Goal: Task Accomplishment & Management: Use online tool/utility

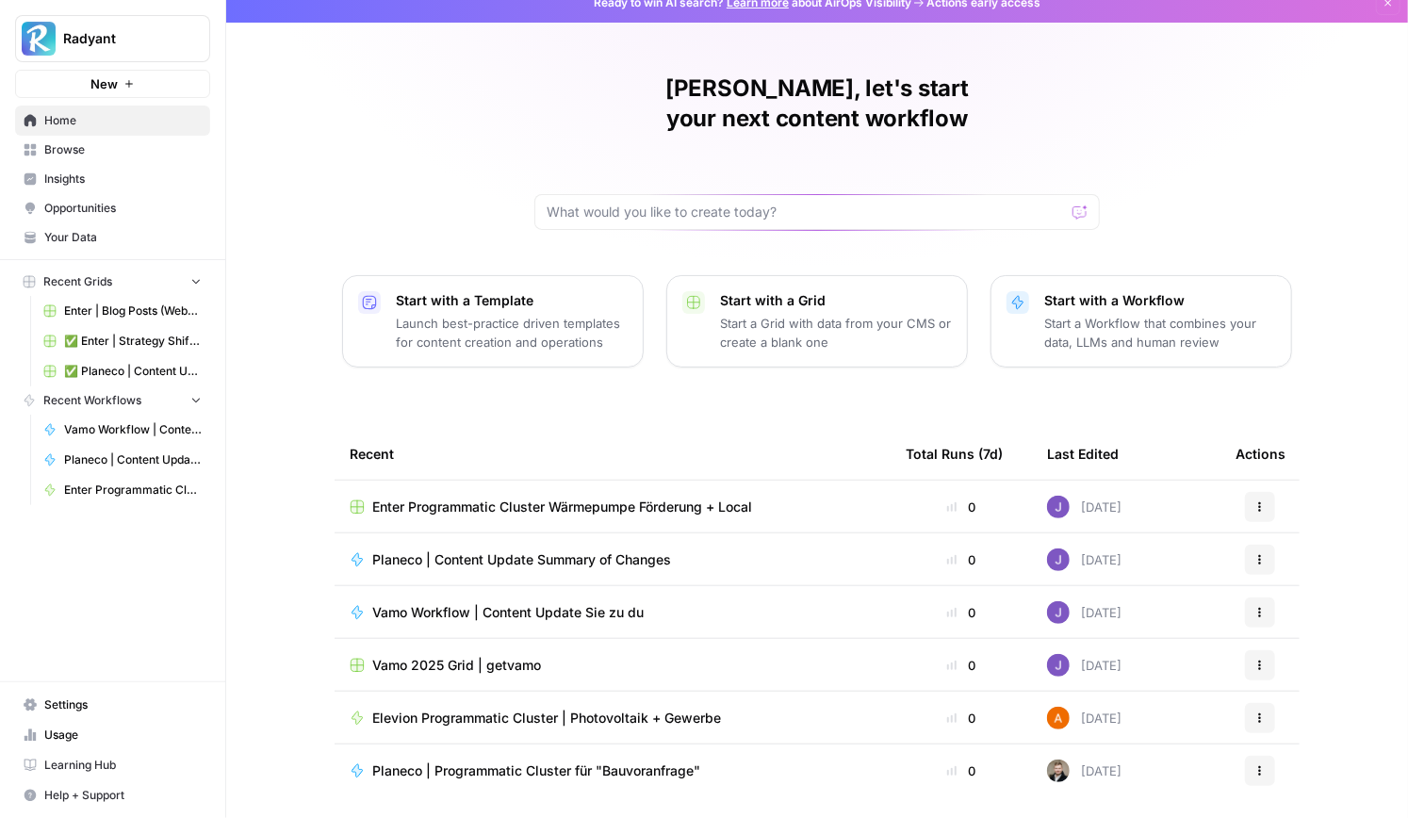
scroll to position [47, 0]
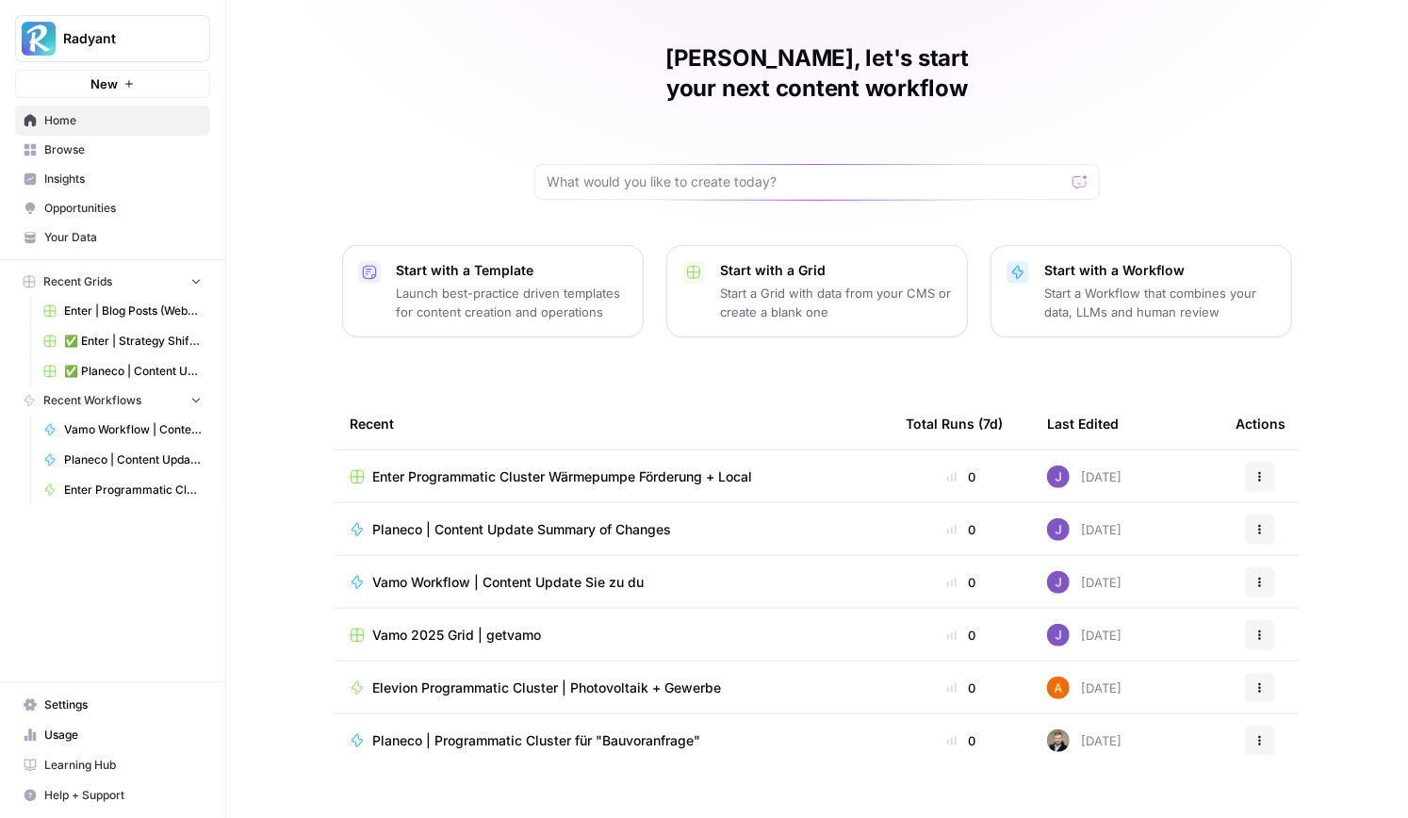
click at [541, 678] on span "Elevion Programmatic Cluster | Photovoltaik + Gewerbe" at bounding box center [546, 687] width 349 height 19
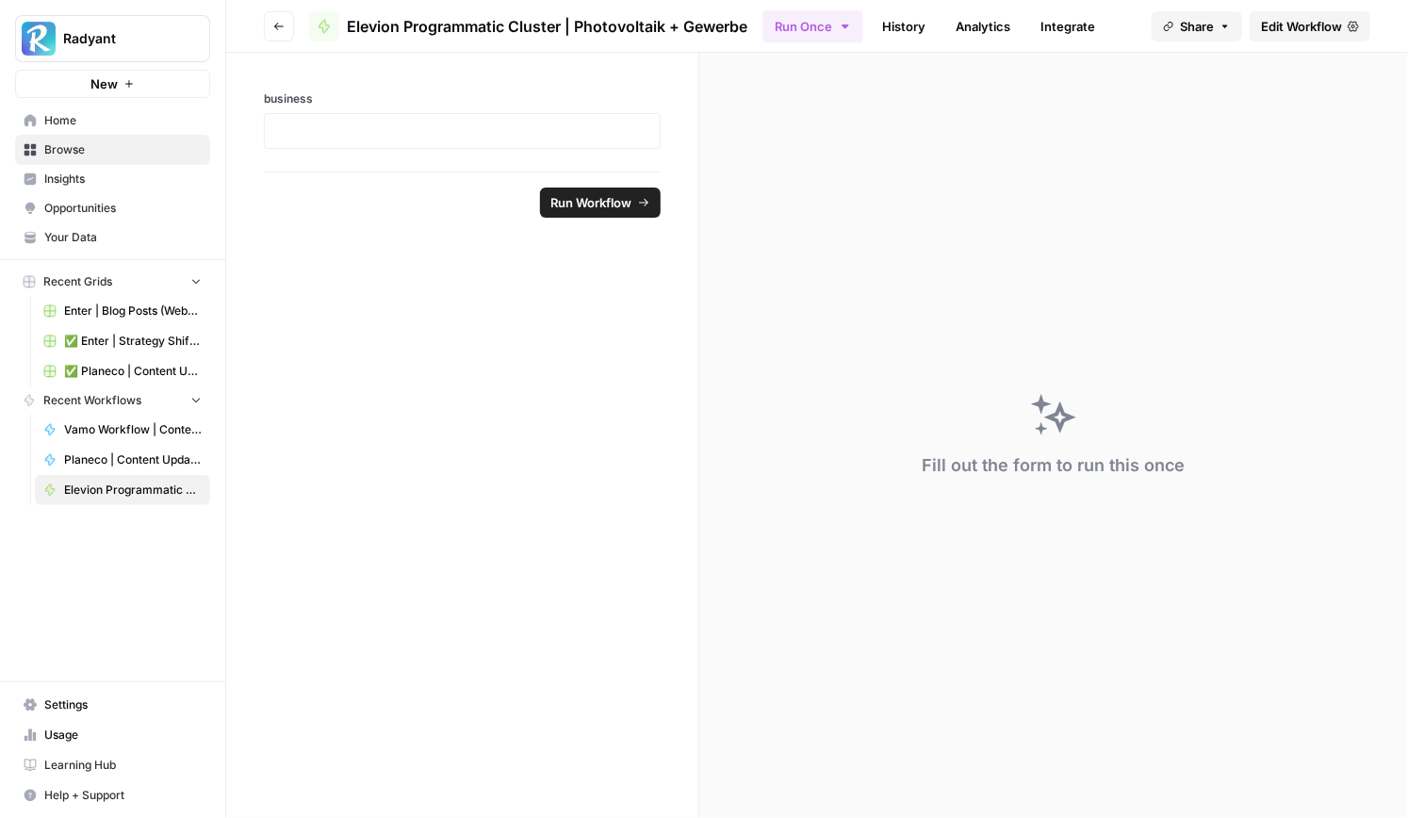
click at [1290, 31] on span "Edit Workflow" at bounding box center [1301, 26] width 81 height 19
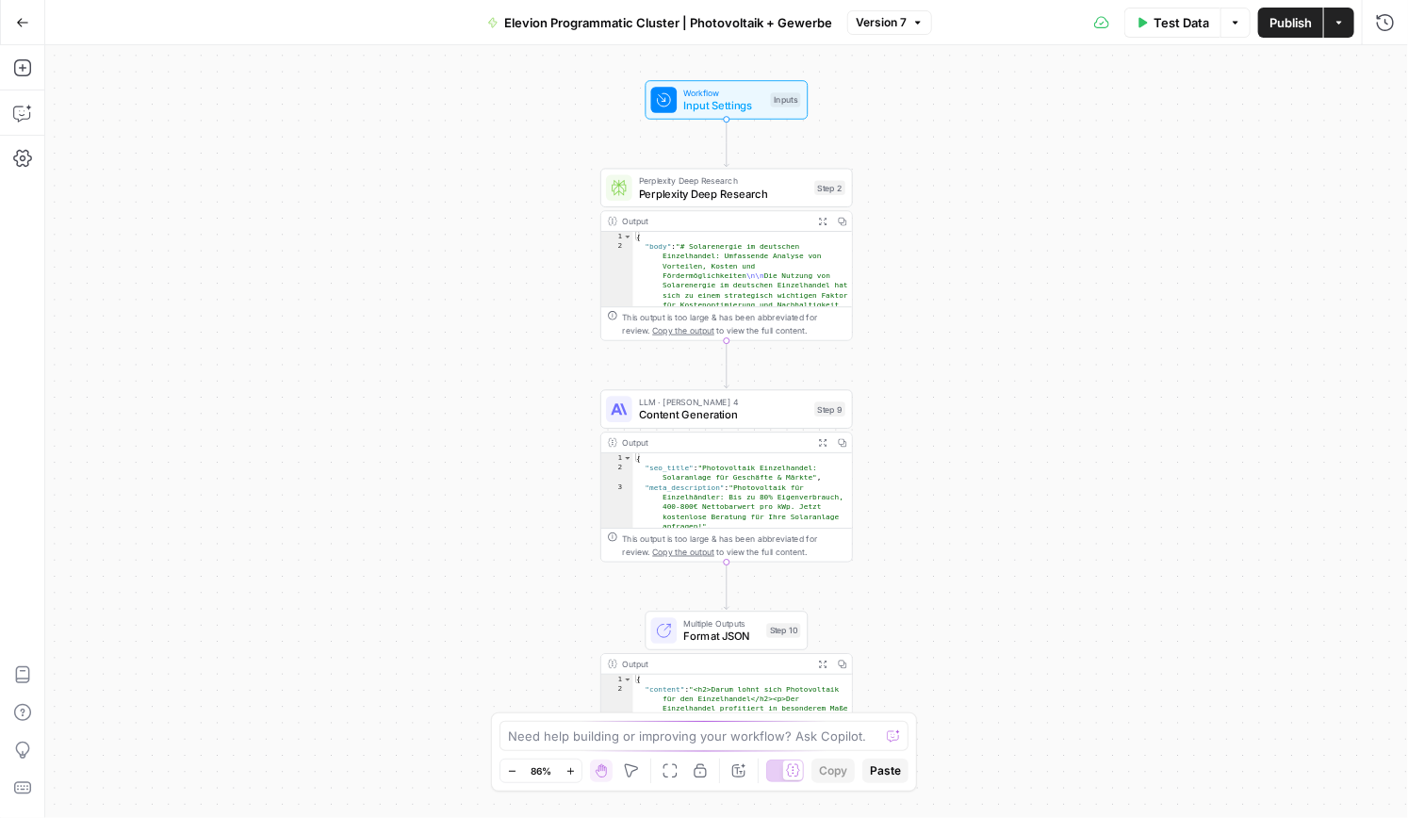
click at [783, 778] on div at bounding box center [793, 770] width 20 height 20
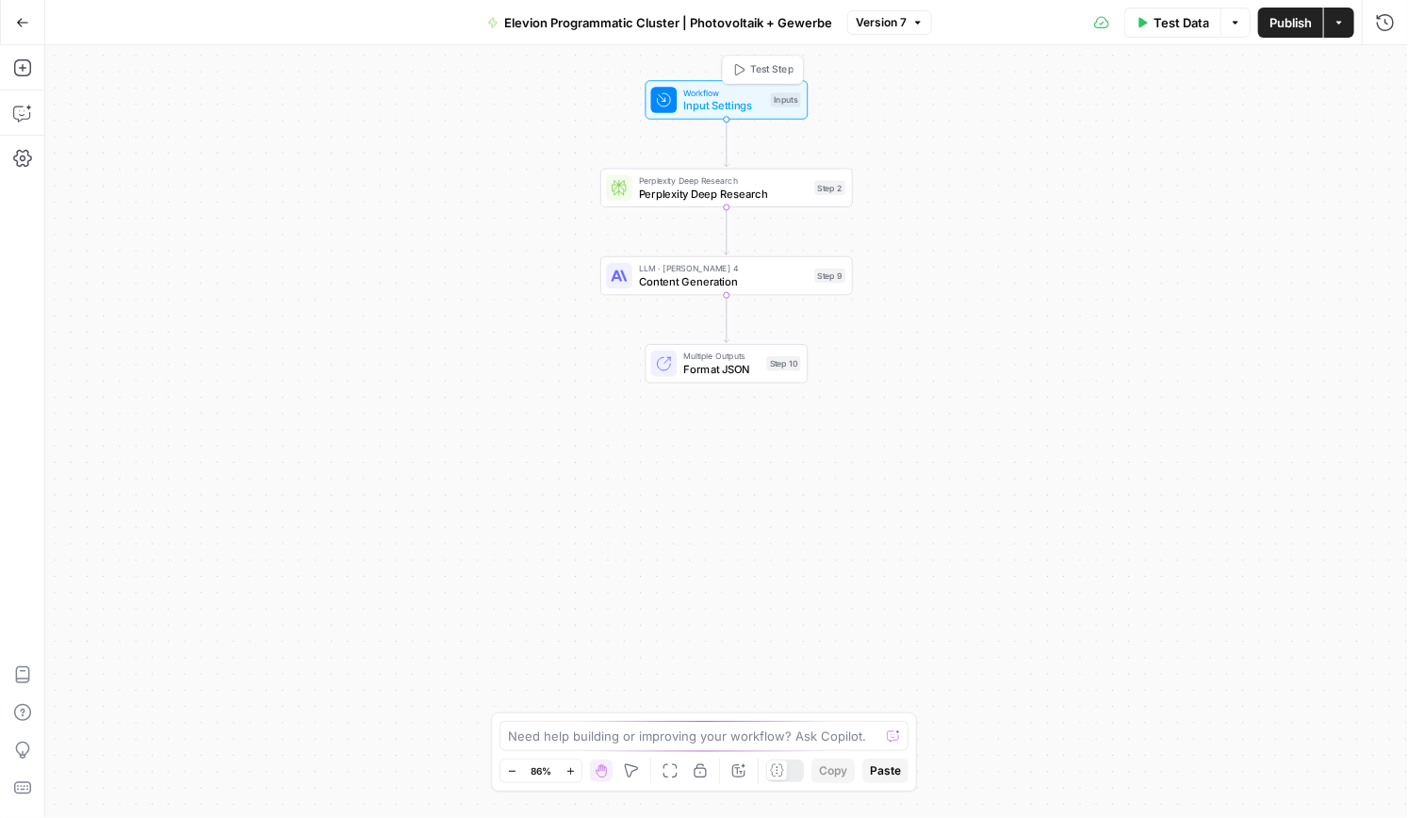
click at [710, 100] on span "Input Settings" at bounding box center [723, 105] width 81 height 16
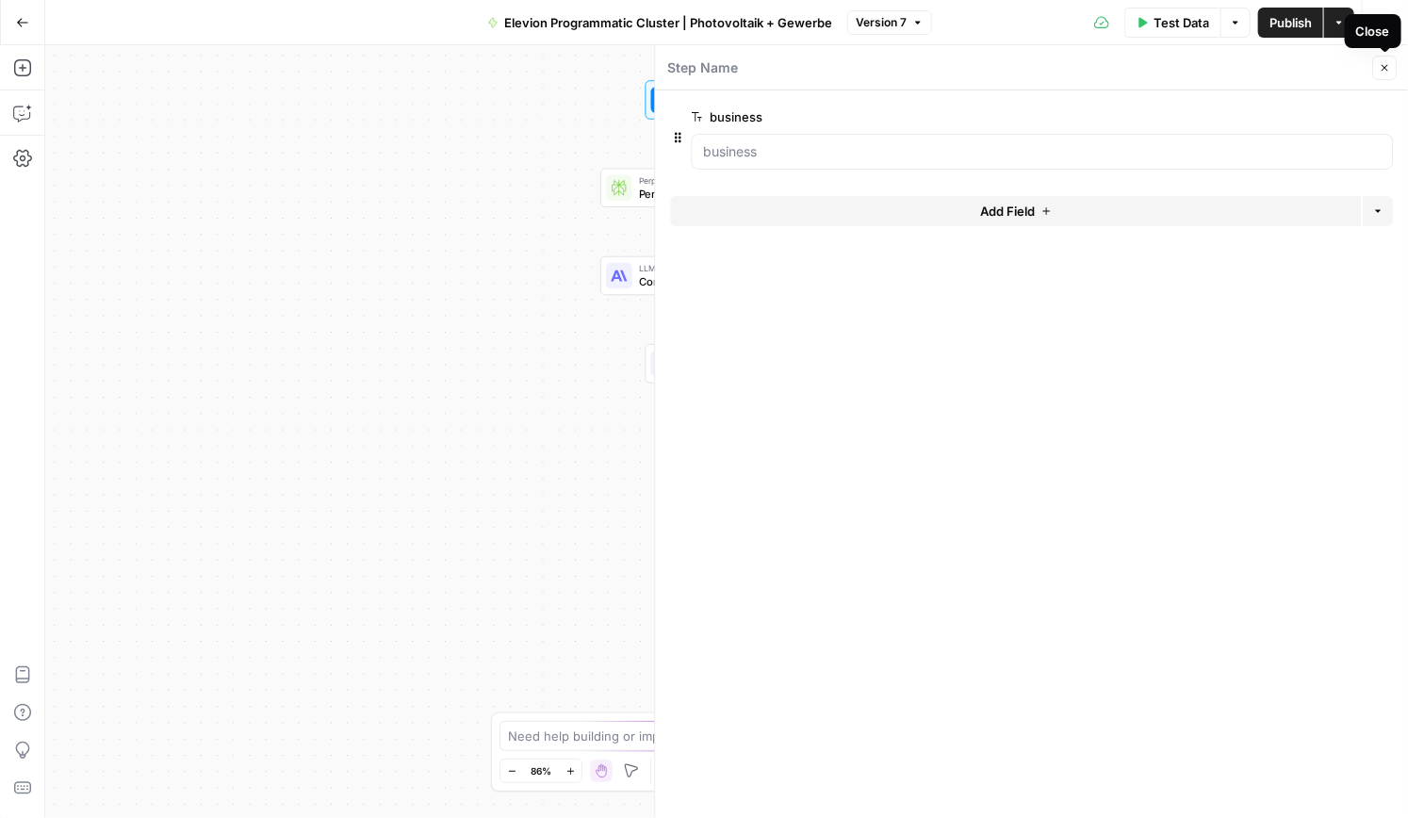
click at [1385, 67] on icon "button" at bounding box center [1384, 67] width 11 height 11
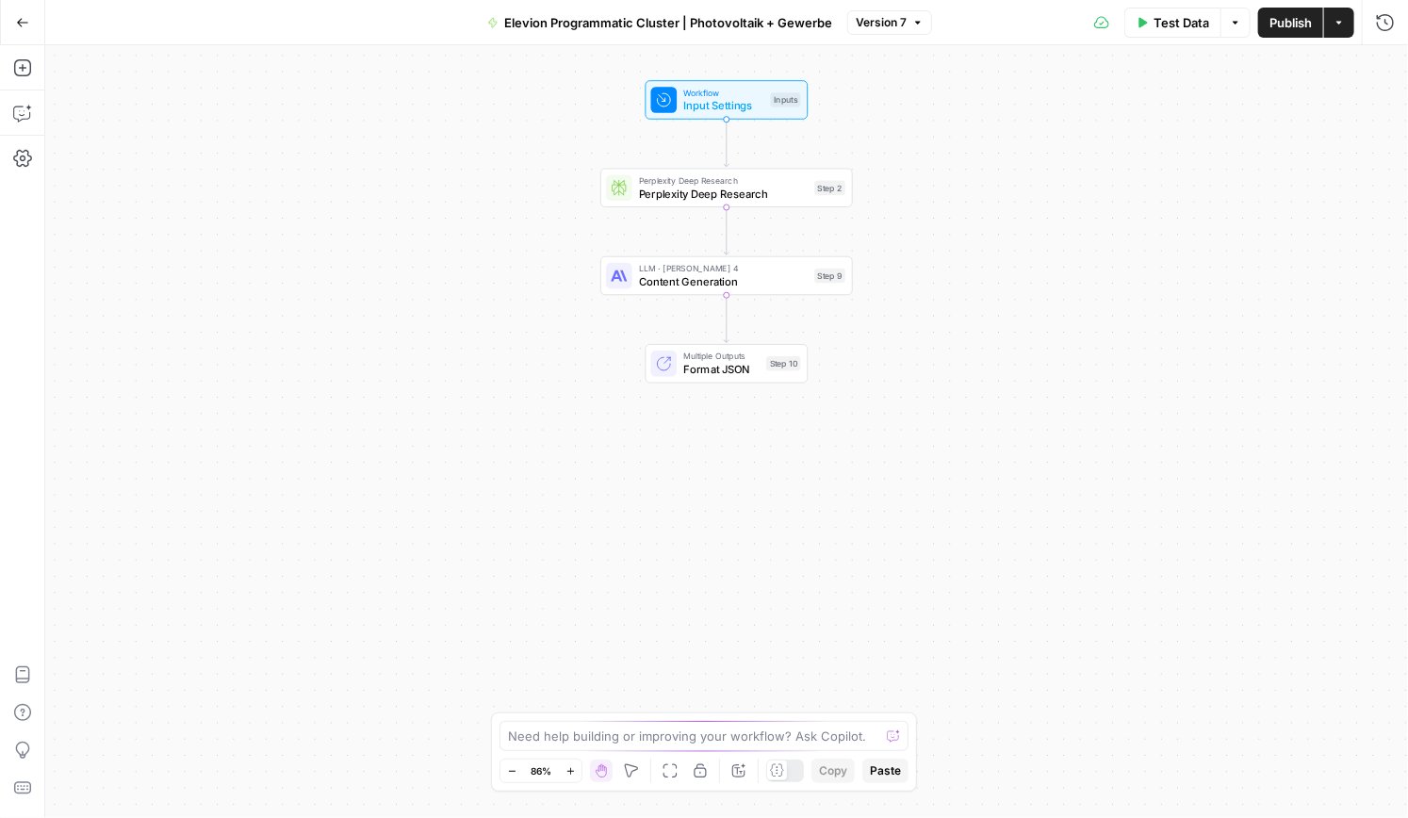
click at [711, 188] on span "Perplexity Deep Research" at bounding box center [724, 194] width 170 height 16
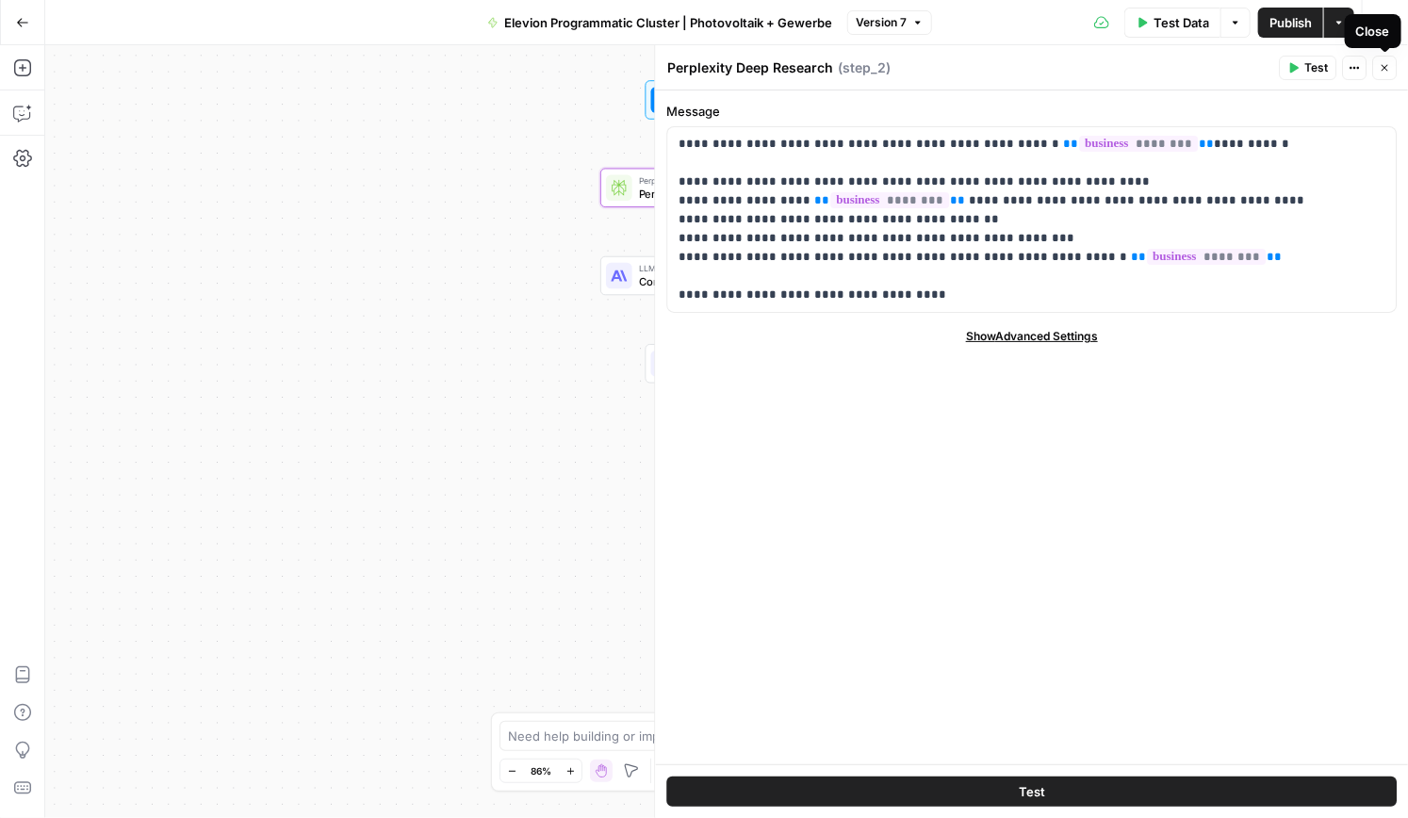
click at [1392, 71] on button "Close" at bounding box center [1384, 68] width 24 height 24
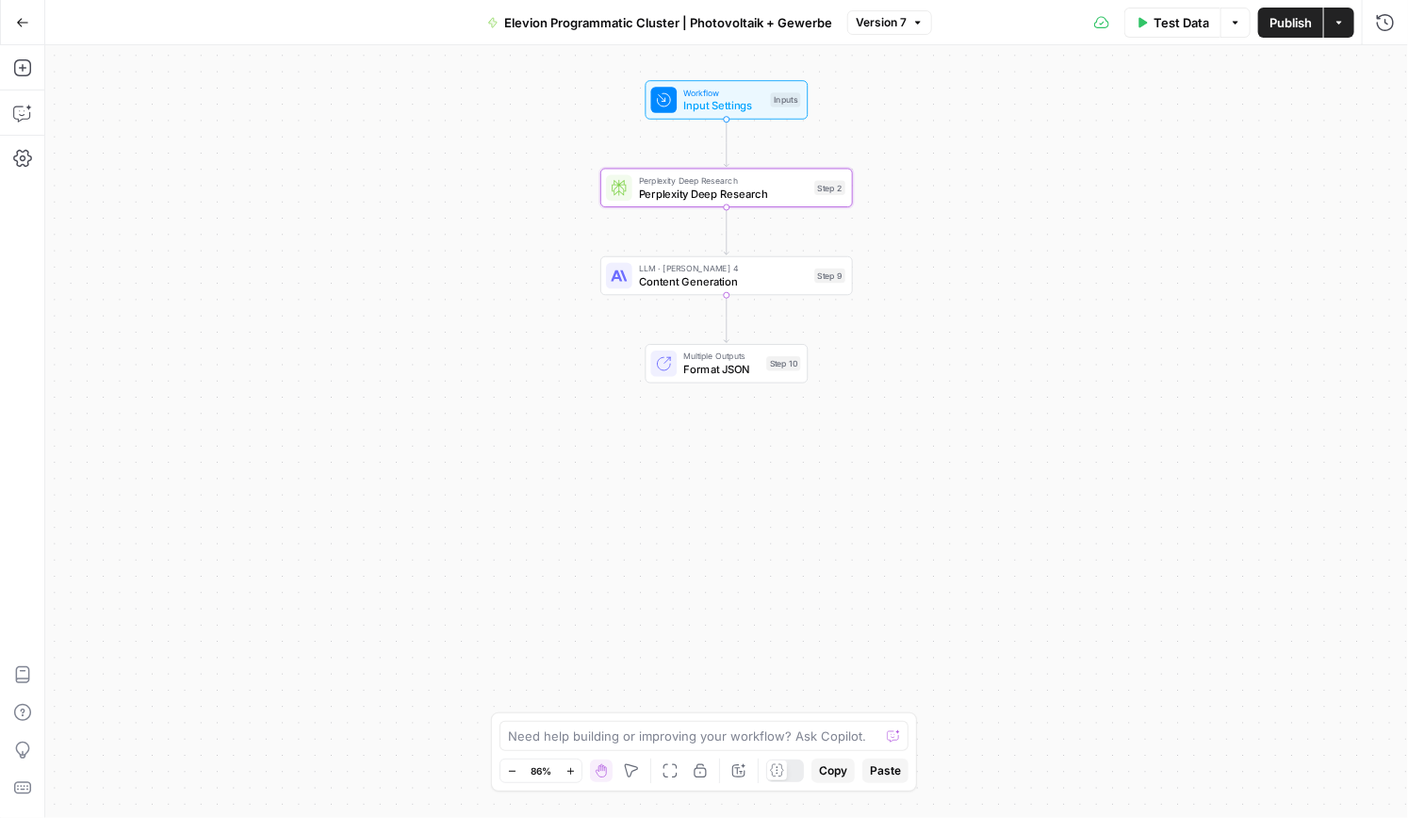
click at [698, 286] on span "Content Generation" at bounding box center [724, 281] width 170 height 16
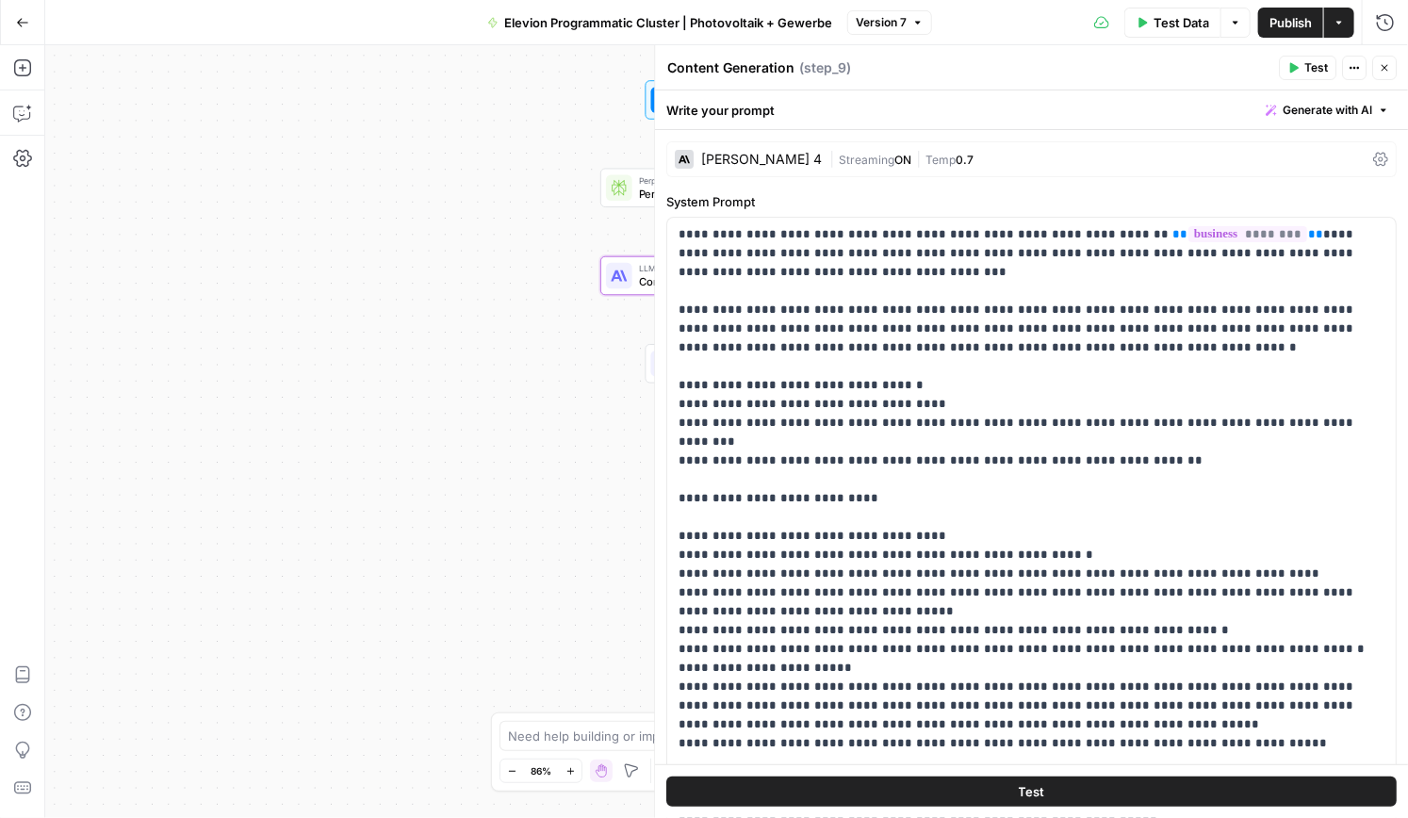
click at [1370, 151] on div "[PERSON_NAME] 4 | Streaming ON | Temp 0.7" at bounding box center [1031, 159] width 730 height 36
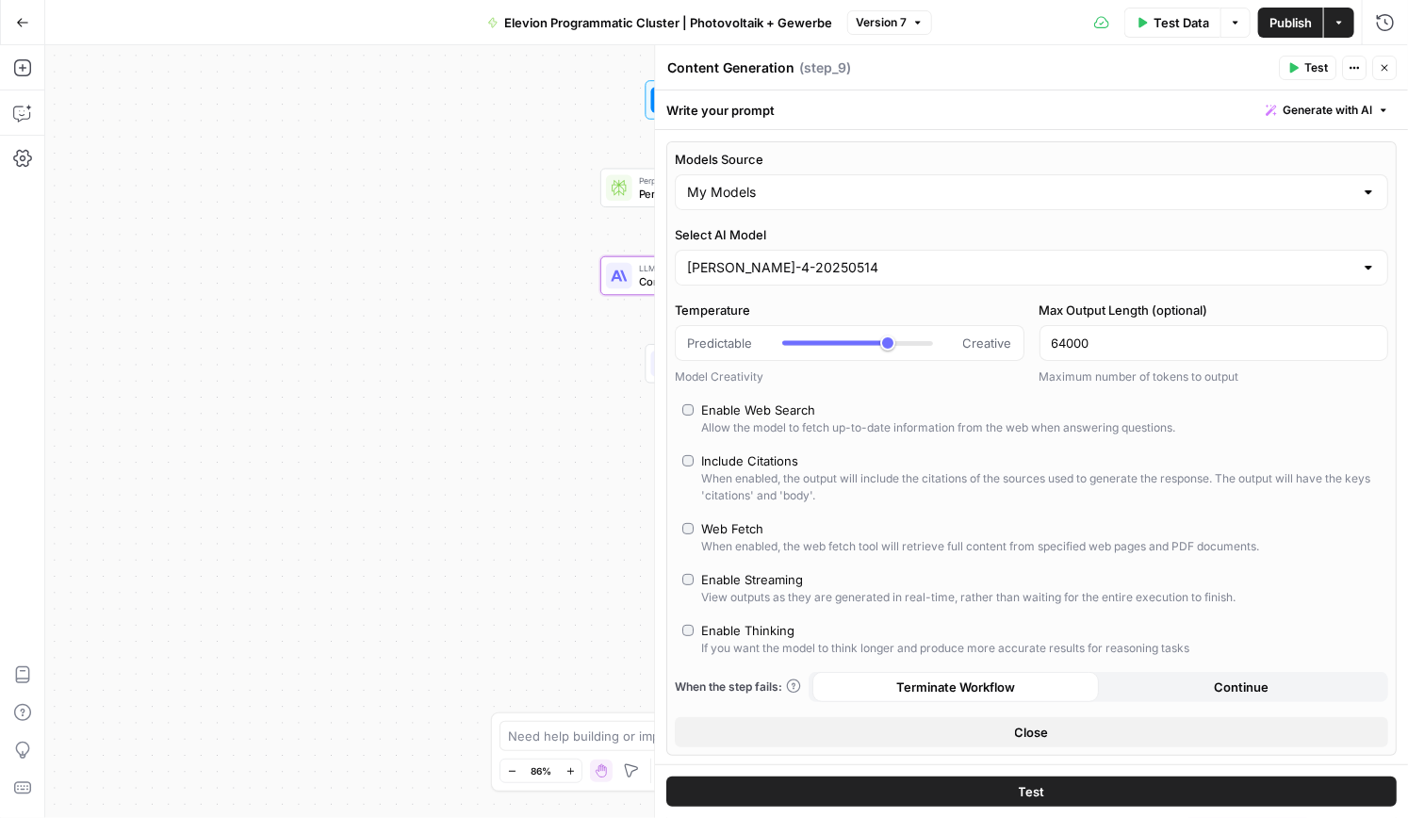
click at [1382, 67] on icon "button" at bounding box center [1384, 67] width 11 height 11
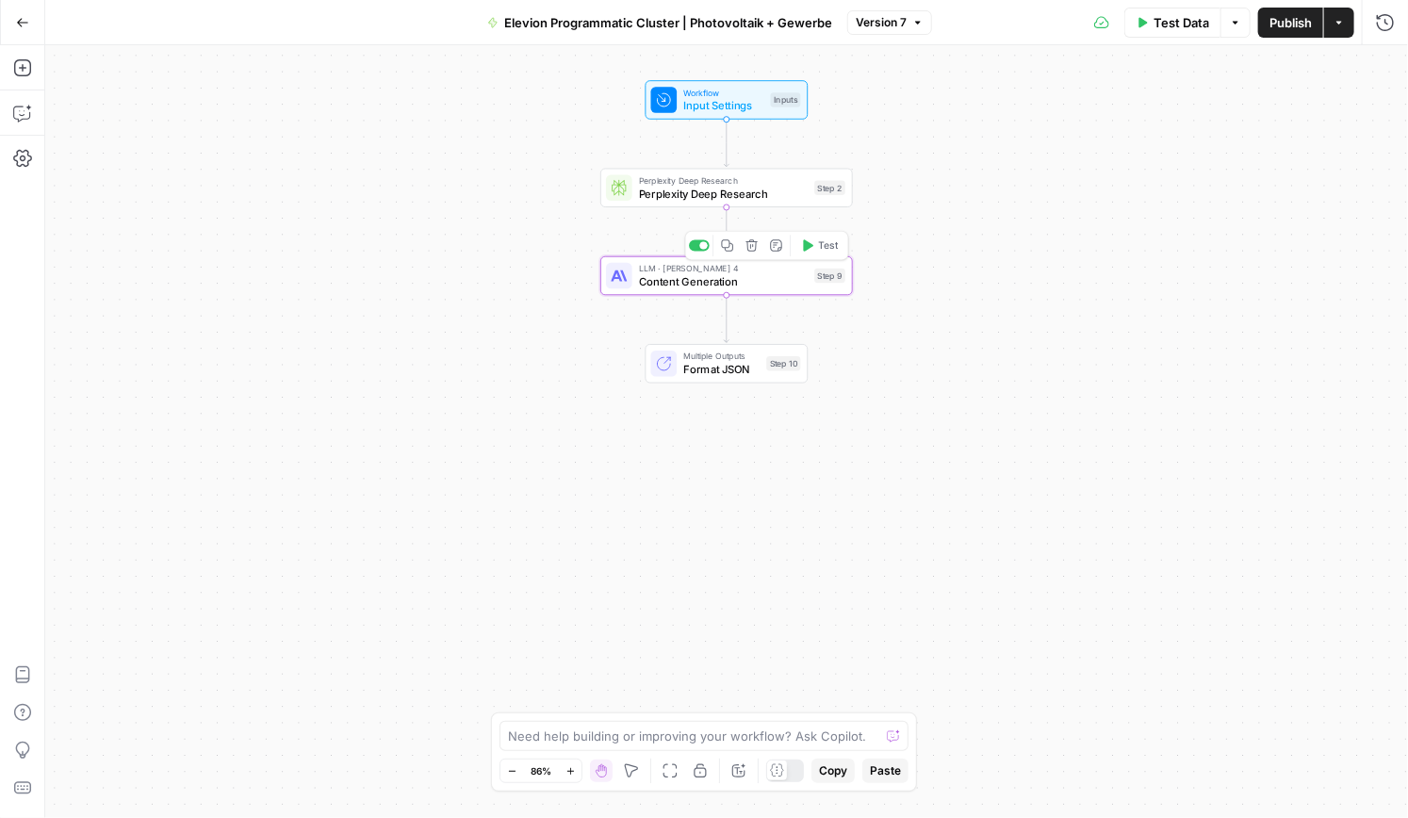
click at [706, 290] on div "LLM · [PERSON_NAME] 4 Content Generation Step 9 Copy step Delete step Add Note …" at bounding box center [726, 275] width 253 height 39
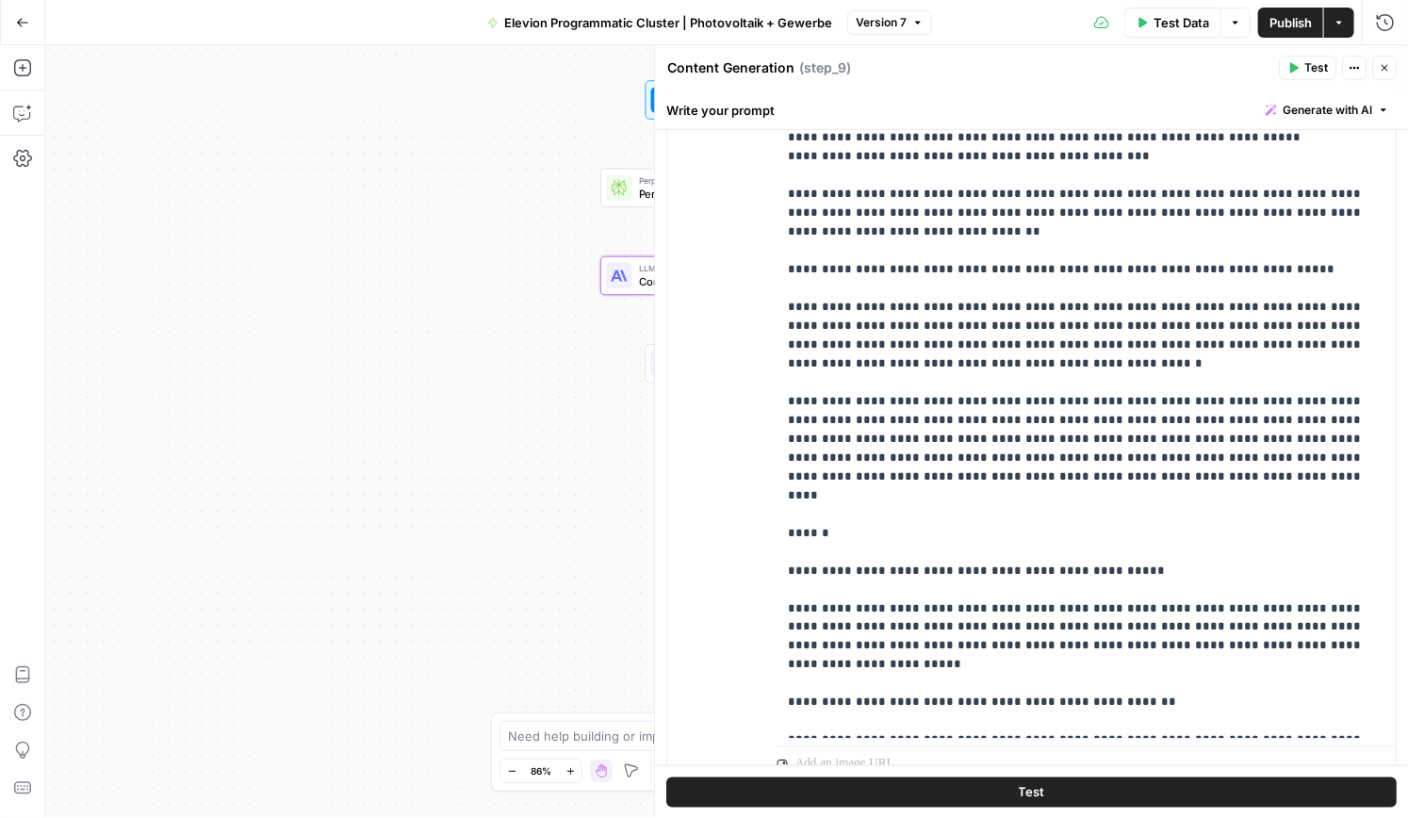
scroll to position [1127, 0]
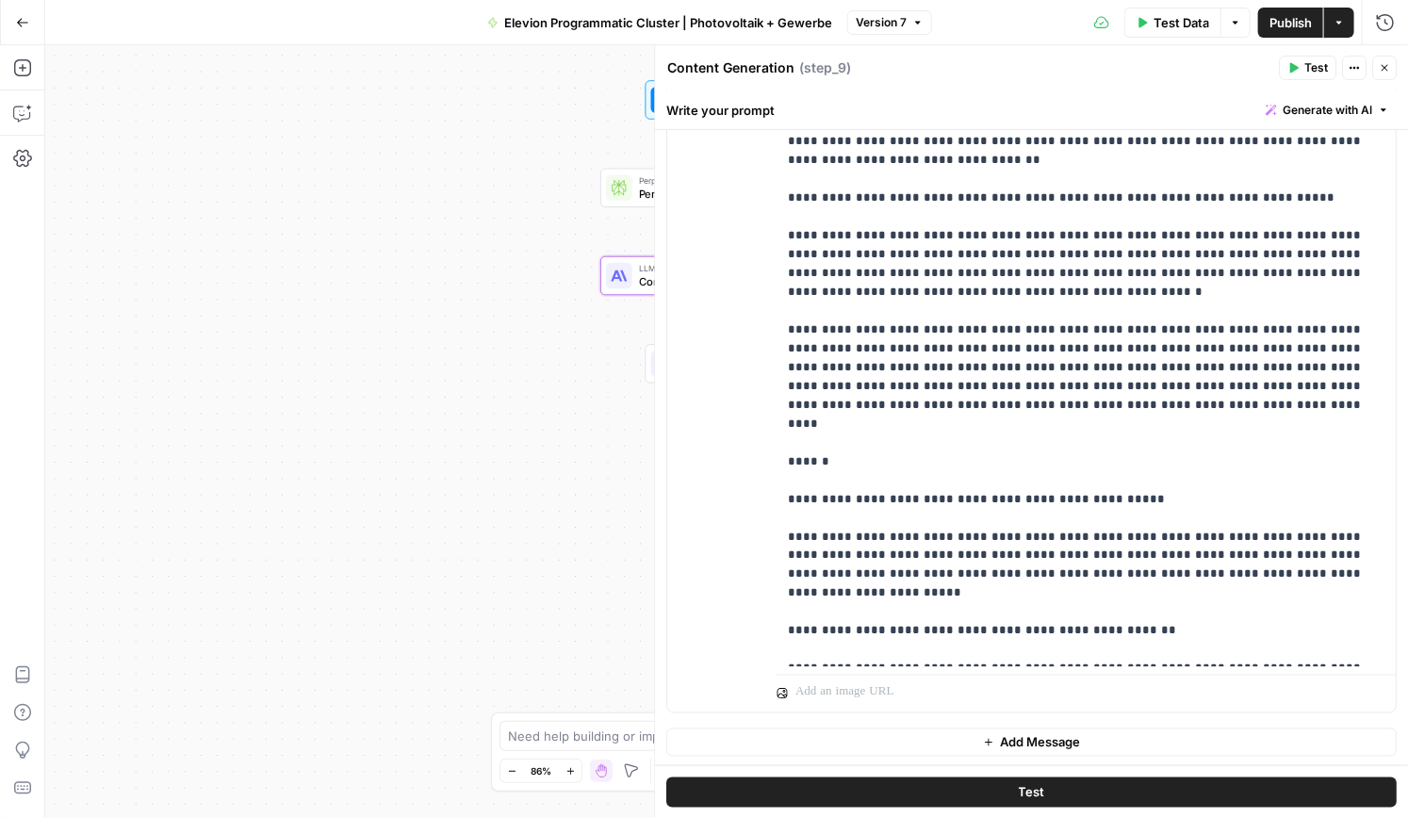
click at [589, 398] on div "Workflow Input Settings Inputs Perplexity Deep Research Perplexity Deep Researc…" at bounding box center [726, 431] width 1363 height 773
click at [1389, 73] on icon "button" at bounding box center [1384, 67] width 11 height 11
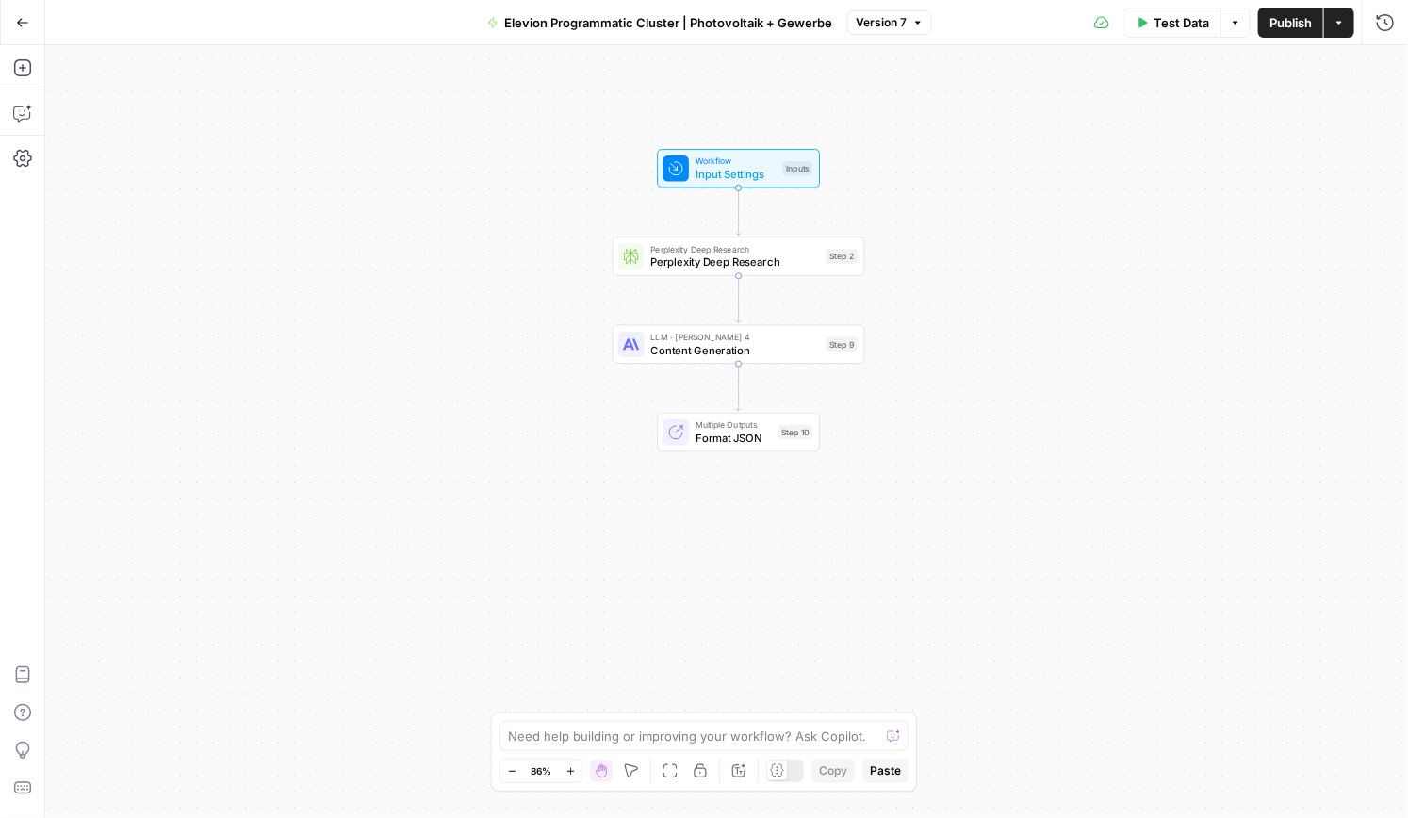
click at [26, 31] on button "Go Back" at bounding box center [23, 23] width 34 height 34
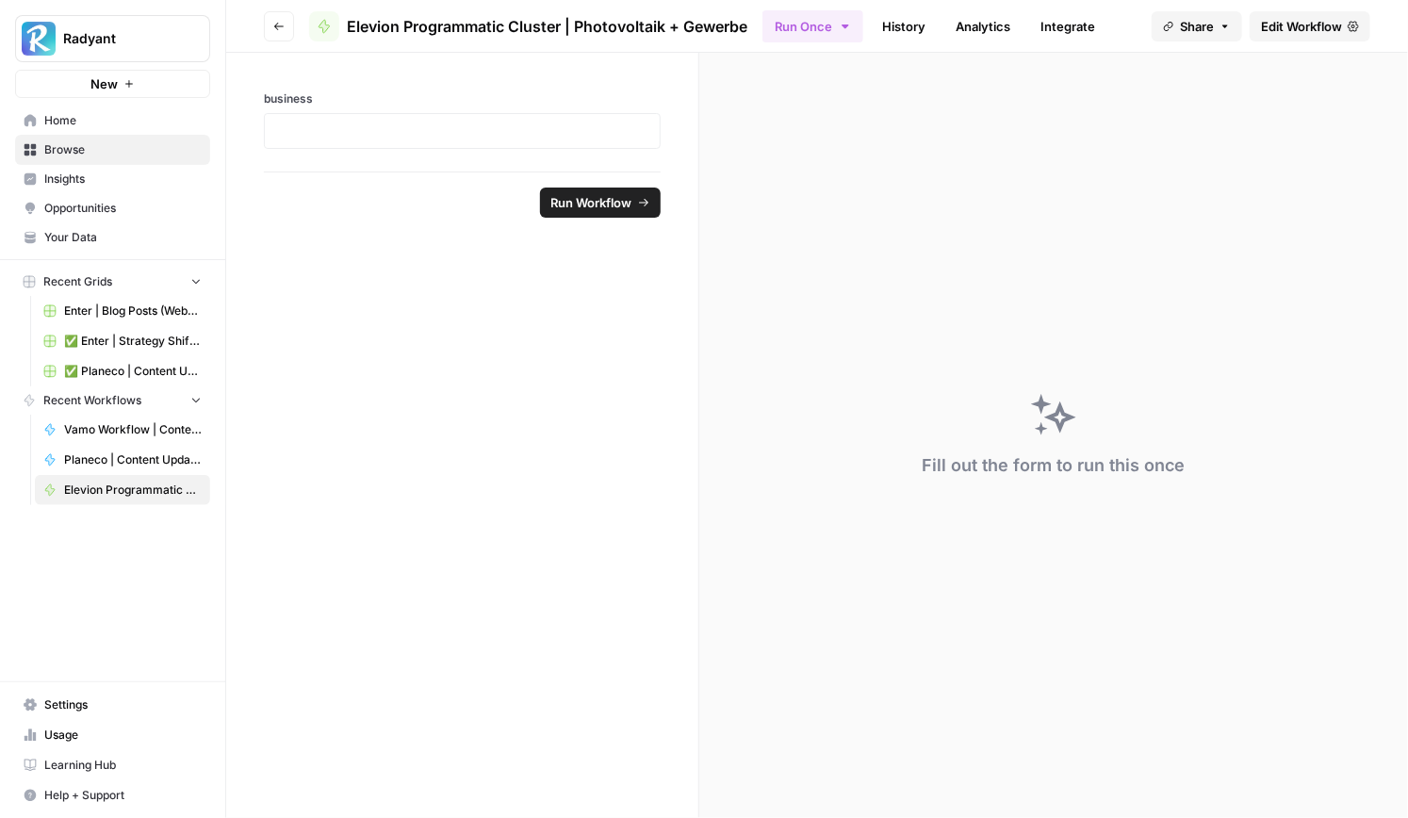
click at [71, 122] on span "Home" at bounding box center [122, 120] width 157 height 17
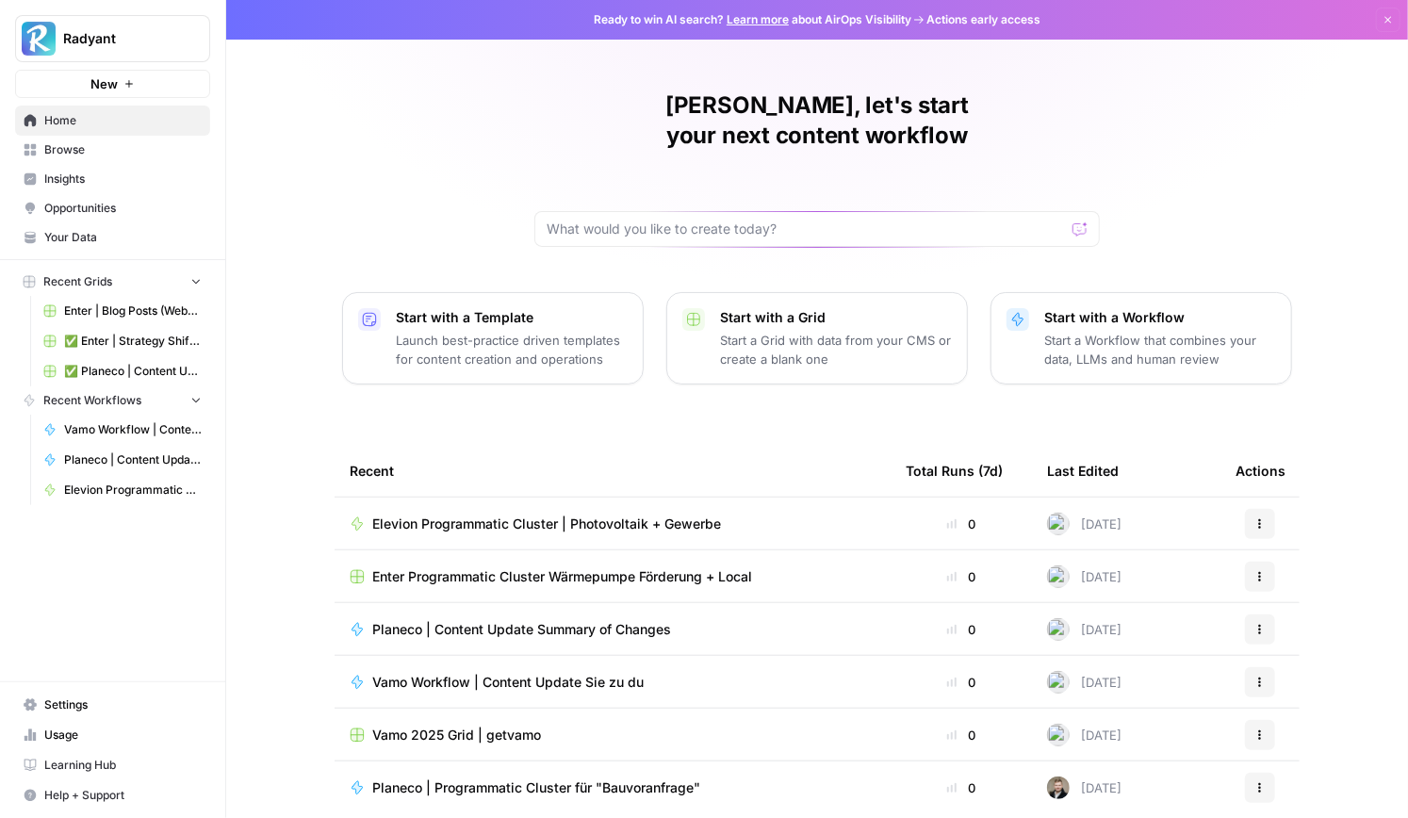
click at [94, 283] on span "Recent Grids" at bounding box center [77, 281] width 69 height 17
click at [96, 282] on span "Recent Grids" at bounding box center [77, 281] width 69 height 17
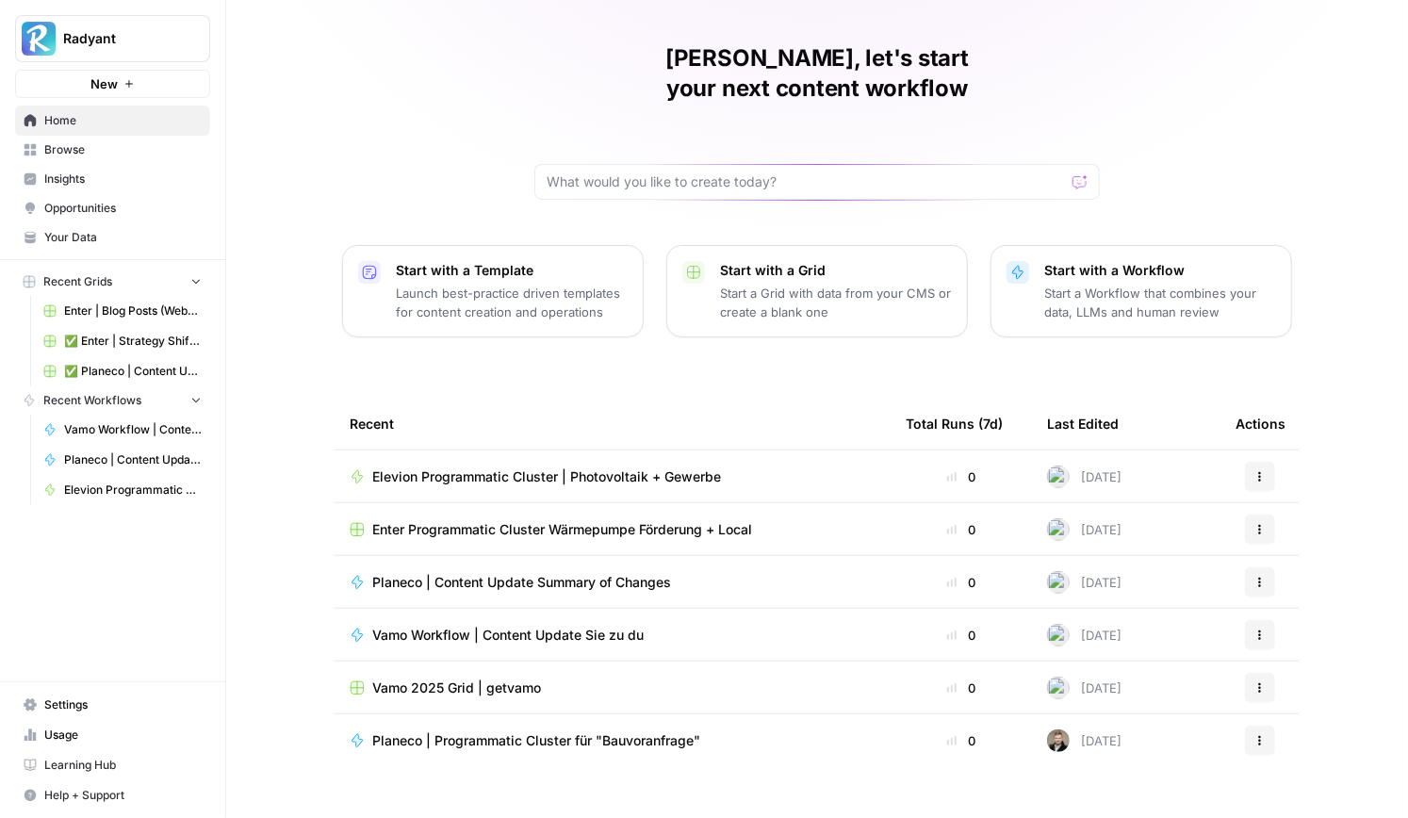
click at [71, 155] on span "Browse" at bounding box center [122, 149] width 157 height 17
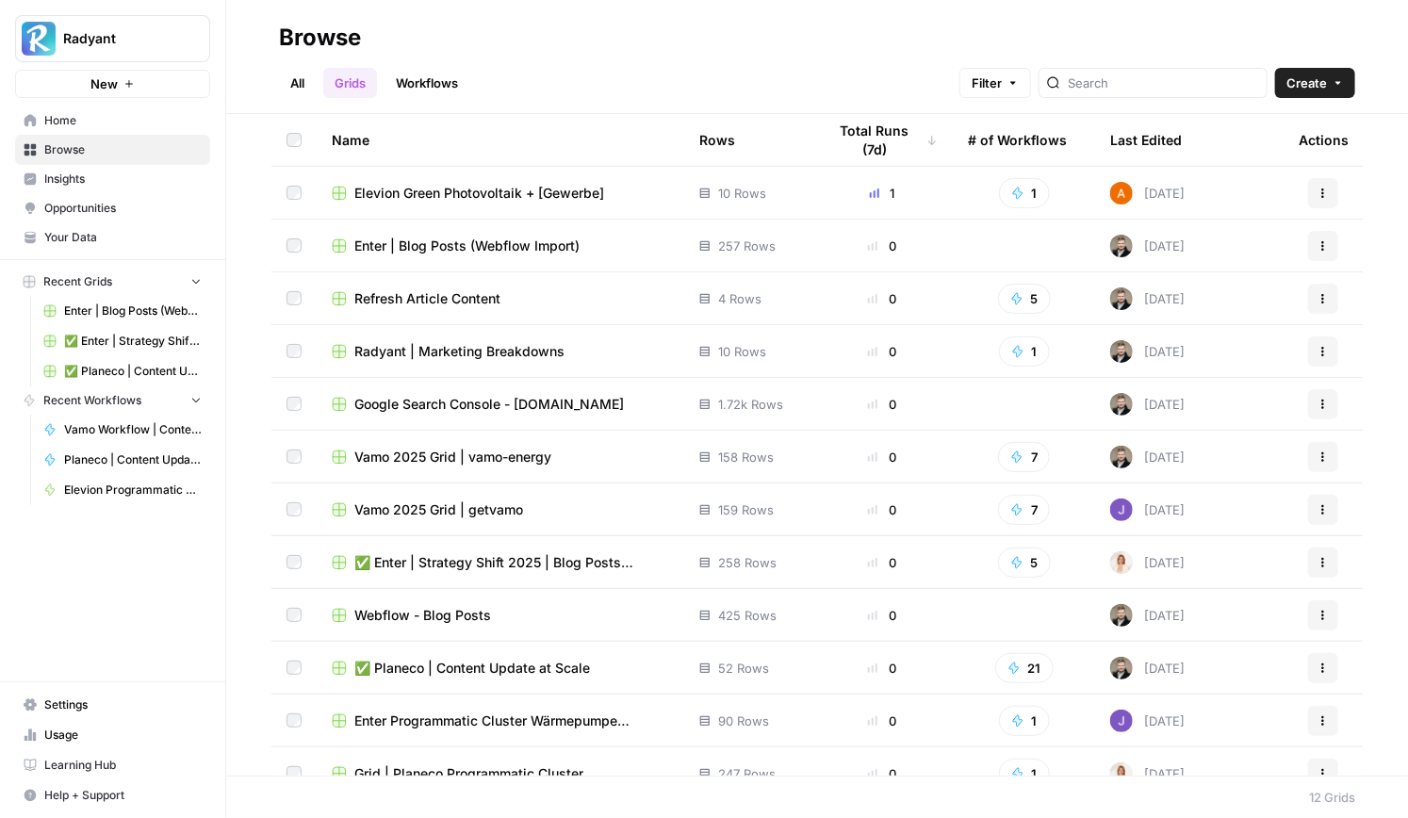
click at [452, 195] on span "Elevion Green Photovoltaik + [Gewerbe]" at bounding box center [479, 193] width 250 height 19
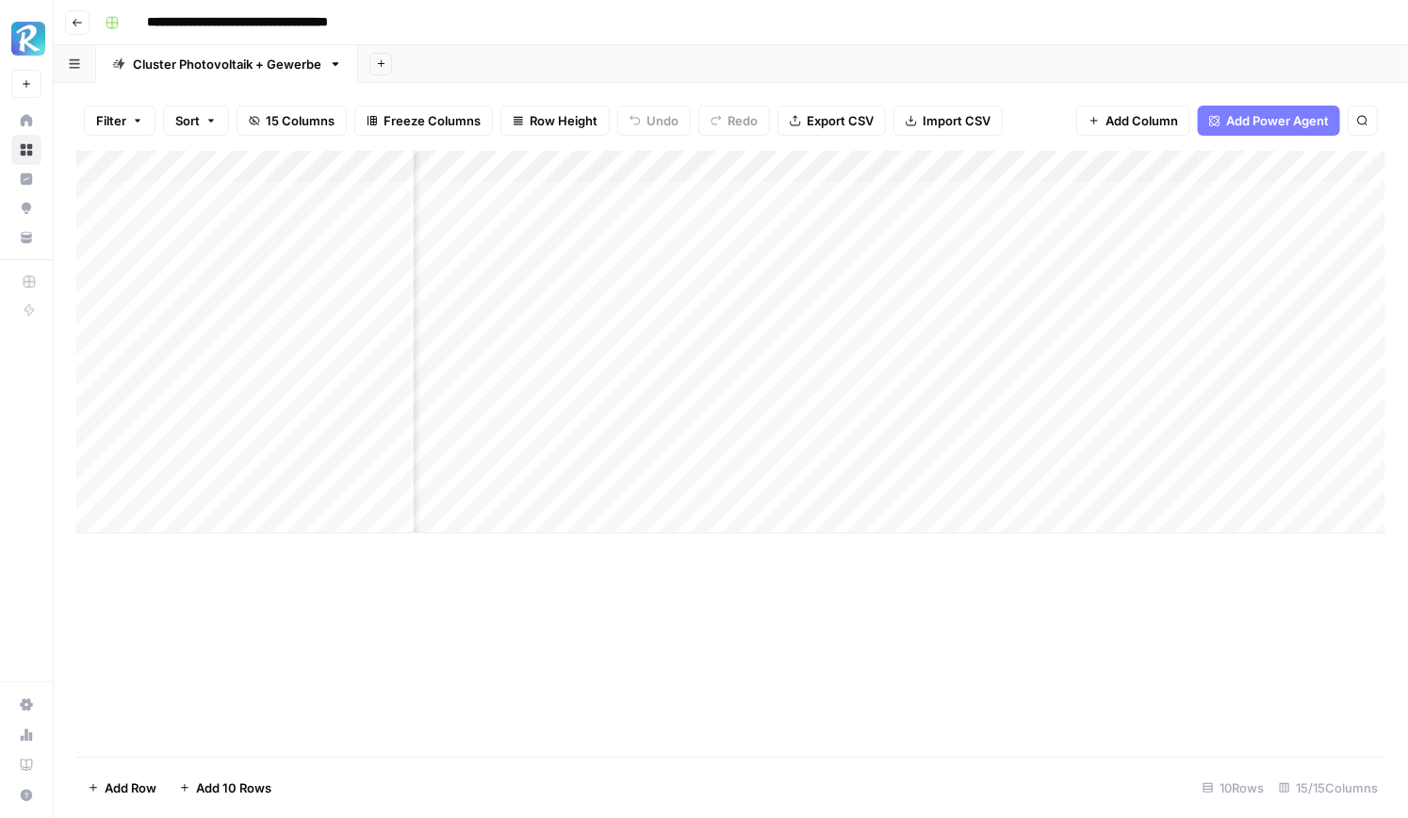
scroll to position [0, 538]
click at [771, 188] on div "Add Column" at bounding box center [730, 342] width 1309 height 383
click at [1023, 121] on div "Filter Sort 15 Columns Freeze Columns Row Height Undo Redo Export CSV Import CS…" at bounding box center [730, 120] width 1309 height 60
click at [895, 198] on div "Add Column" at bounding box center [730, 342] width 1309 height 383
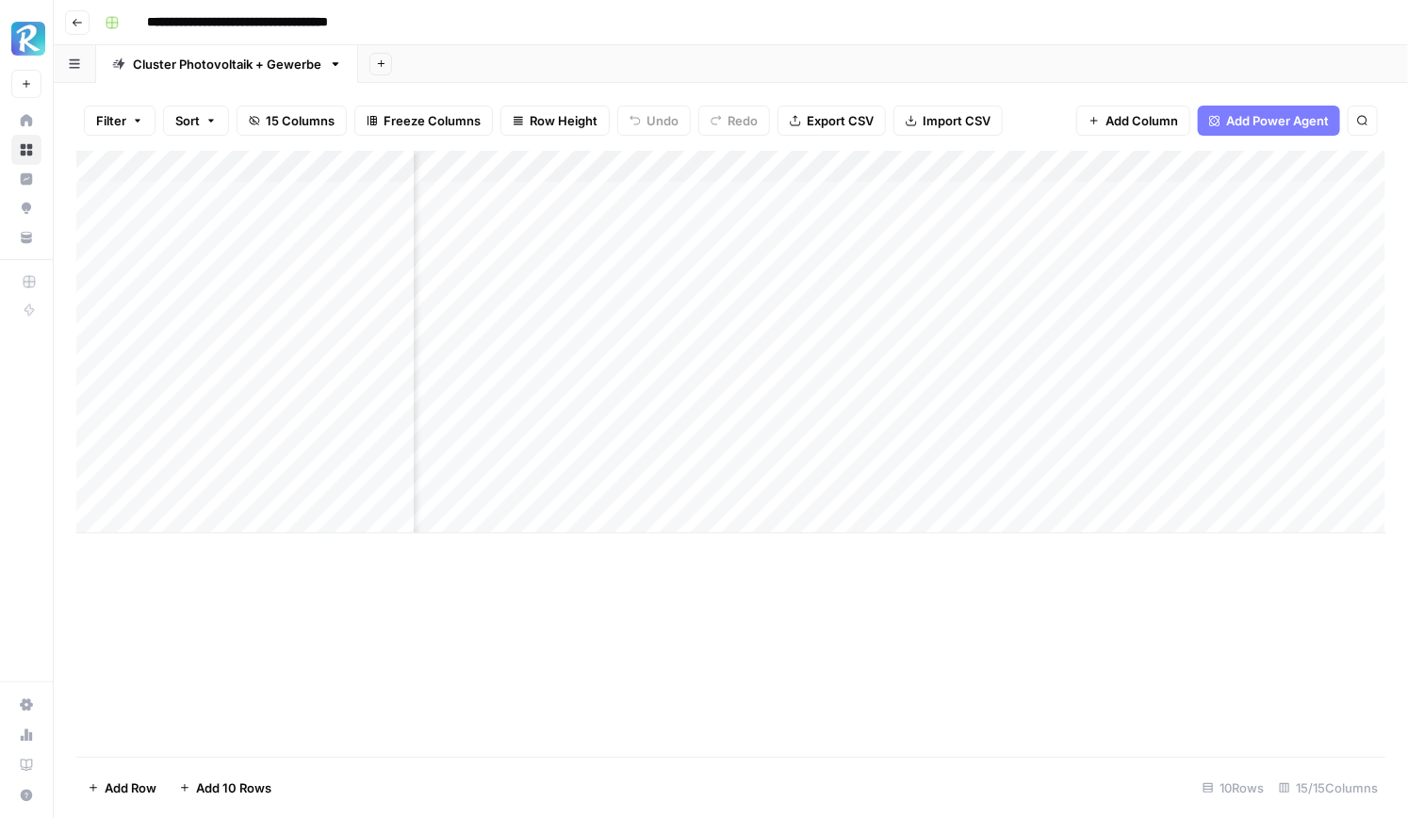
click at [895, 198] on div "Add Column" at bounding box center [730, 342] width 1309 height 383
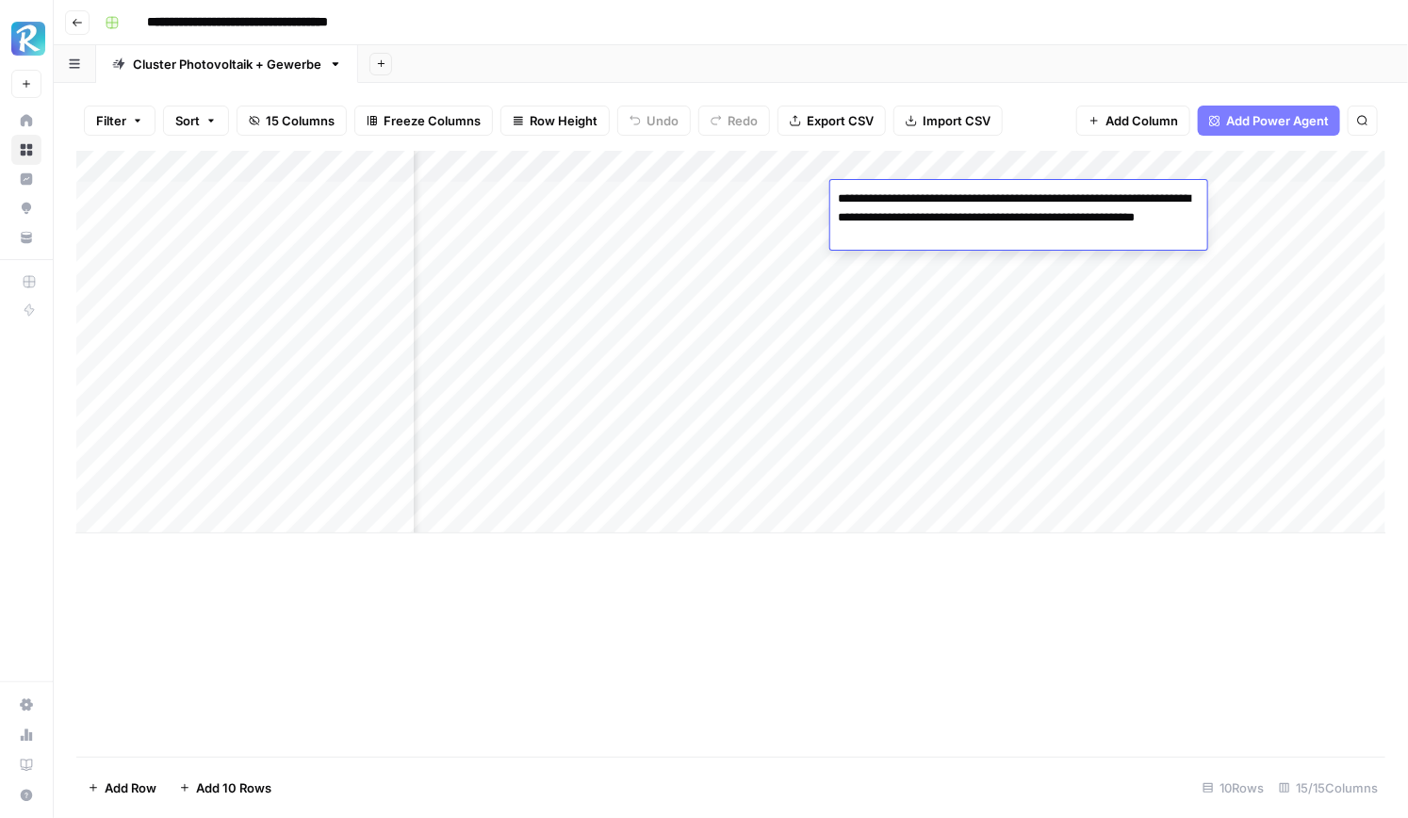
click at [1112, 54] on div "Add Sheet" at bounding box center [883, 64] width 1050 height 38
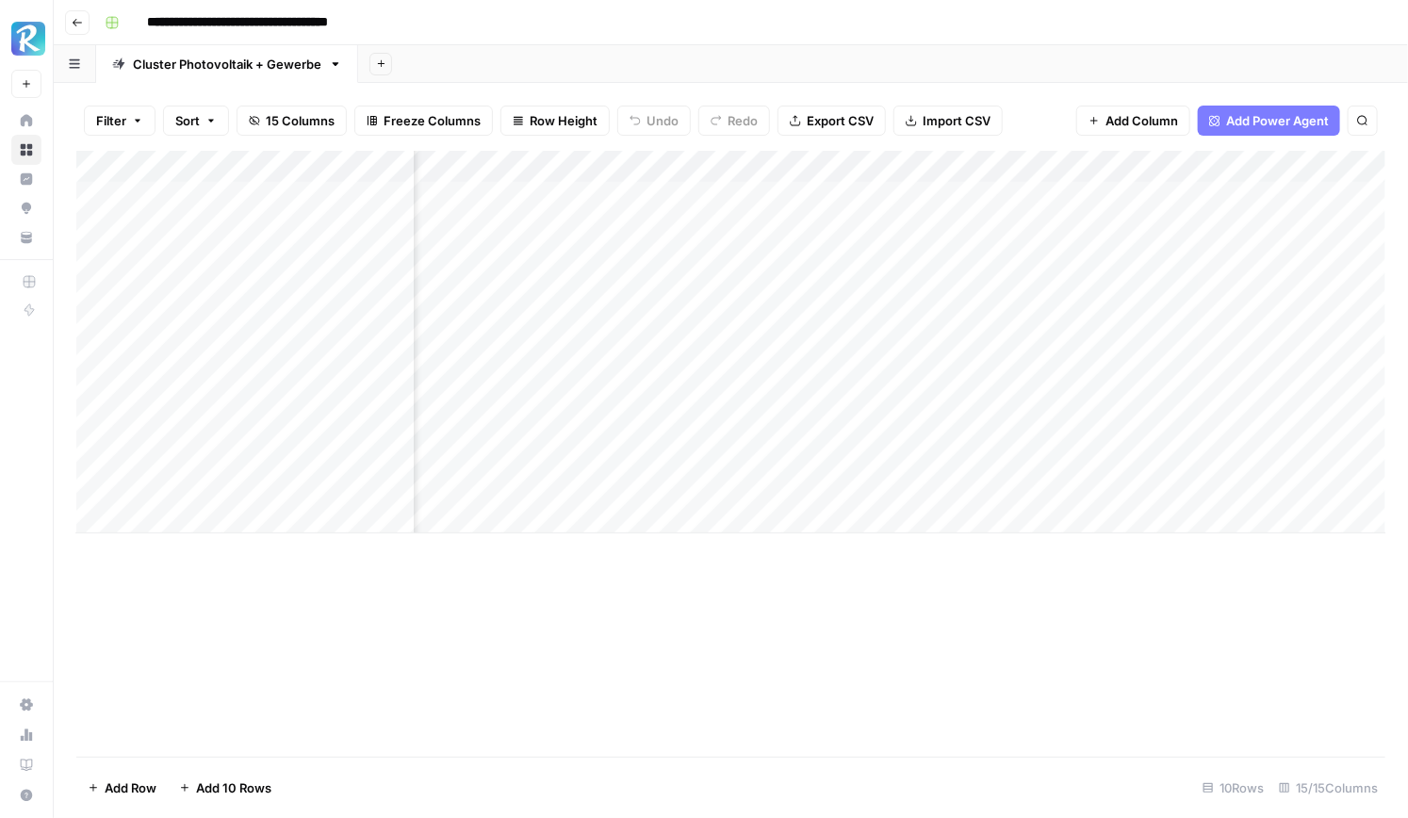
scroll to position [0, 719]
click at [882, 192] on div "Add Column" at bounding box center [730, 342] width 1309 height 383
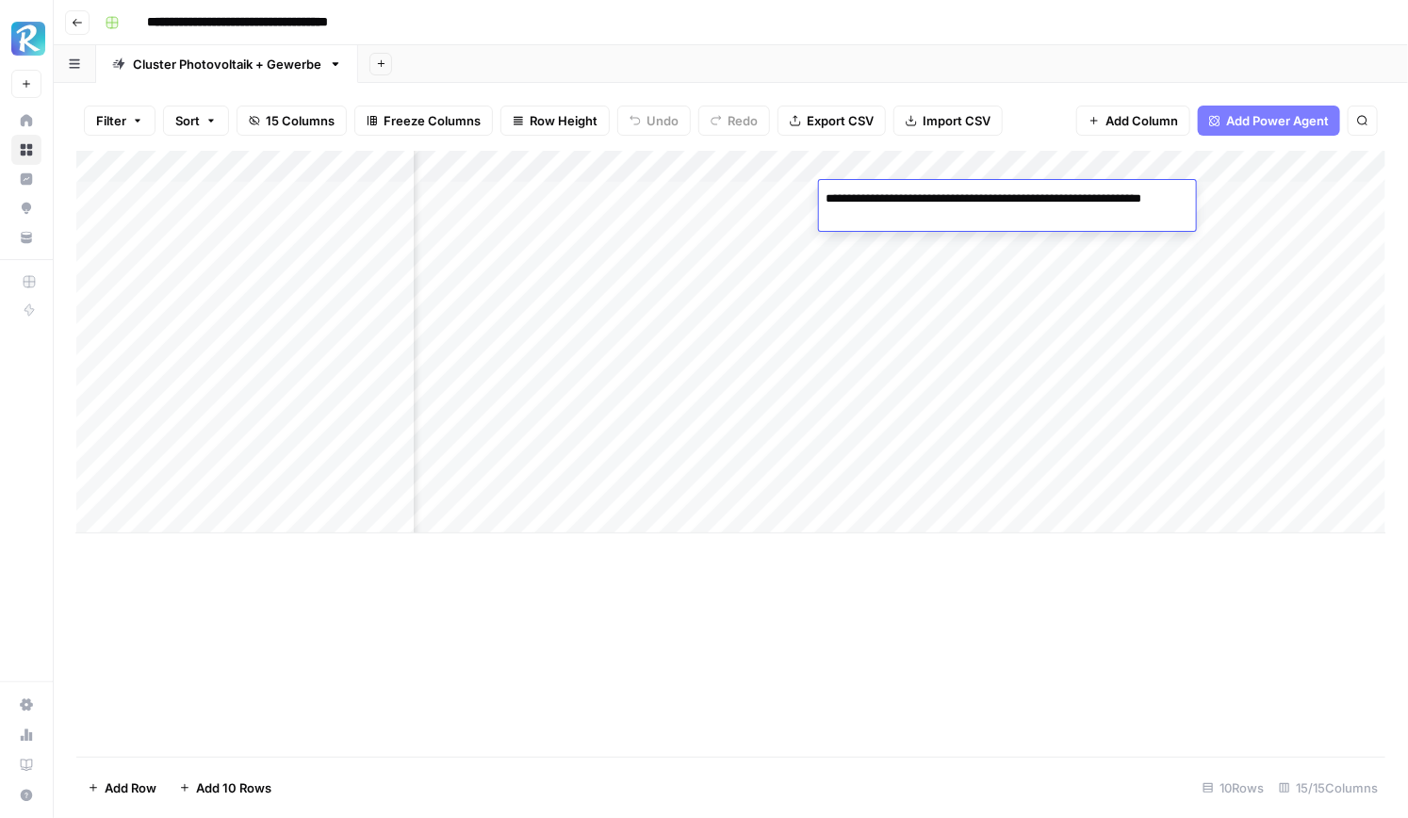
click at [1016, 78] on div "Add Sheet" at bounding box center [883, 64] width 1050 height 38
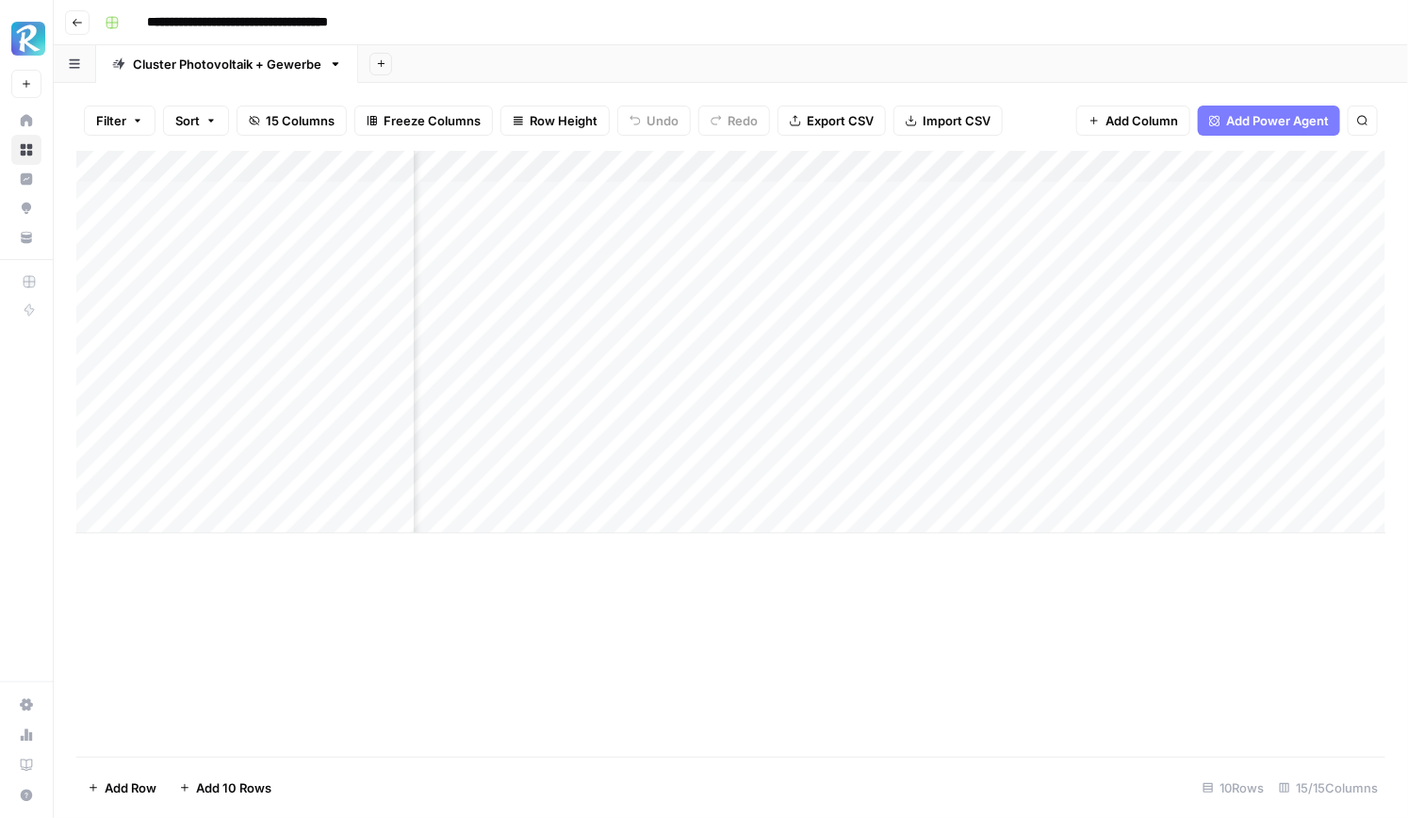
click at [1046, 201] on div "Add Column" at bounding box center [730, 342] width 1309 height 383
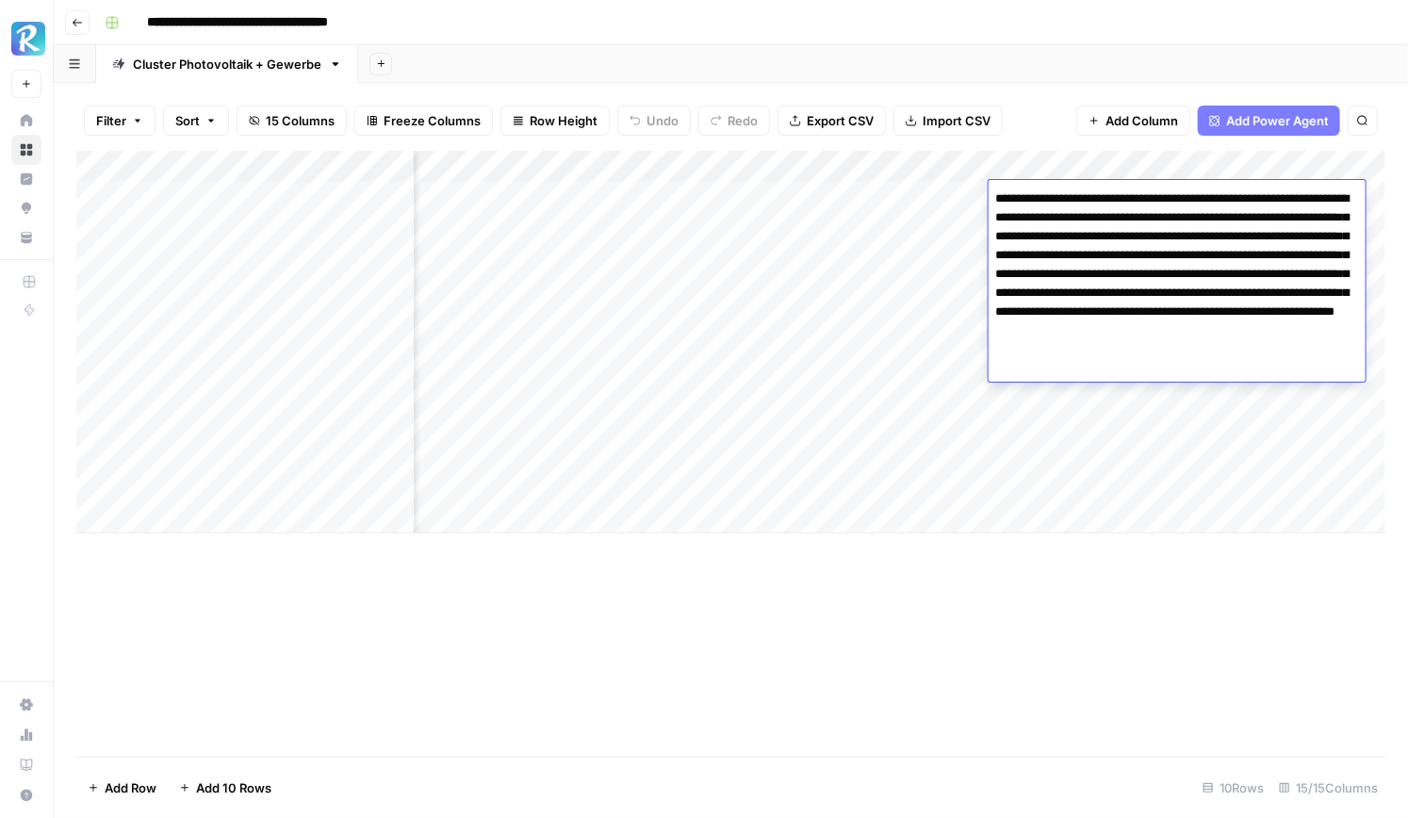
click at [1053, 122] on div "Filter Sort 15 Columns Freeze Columns Row Height Undo Redo Export CSV Import CS…" at bounding box center [730, 120] width 1309 height 60
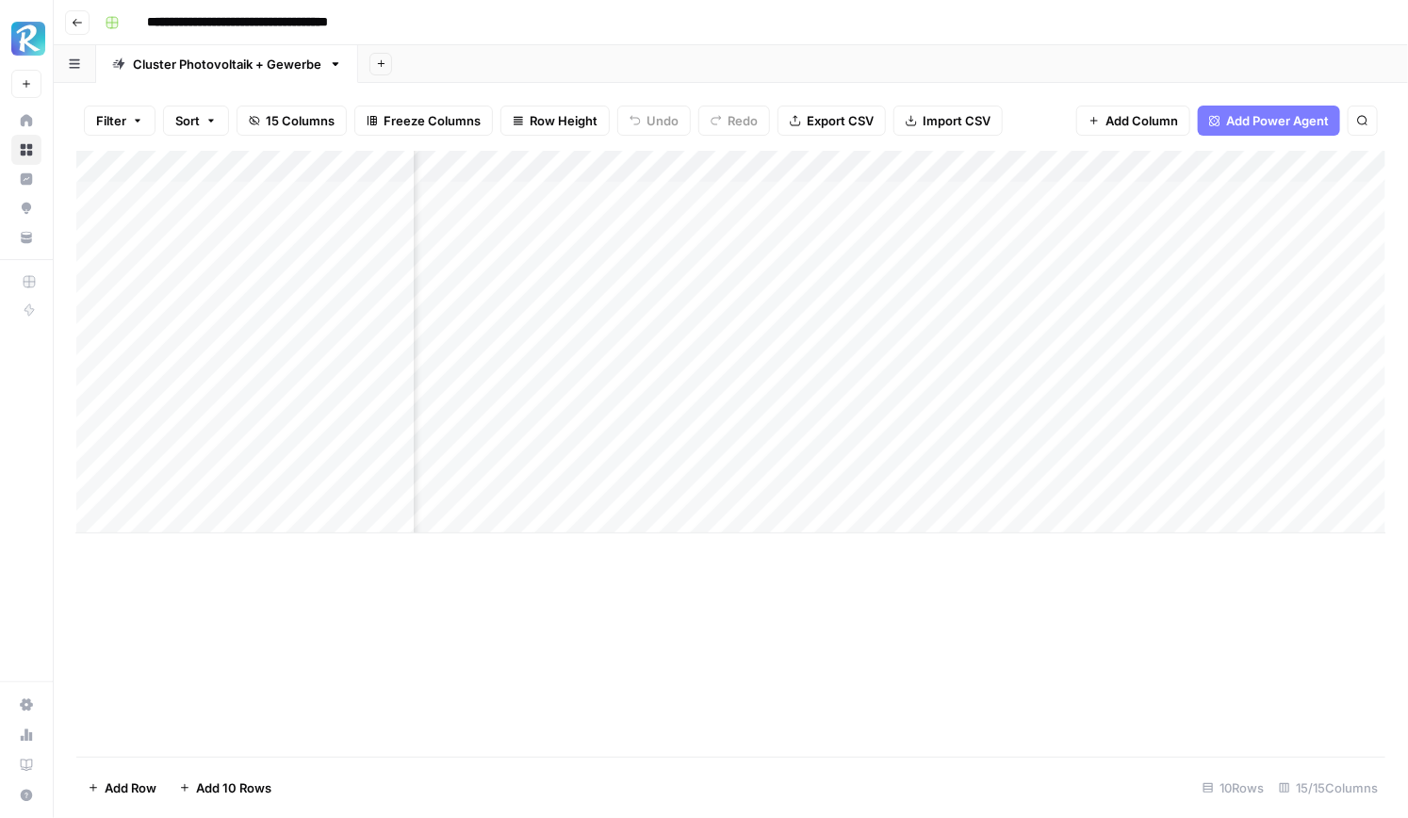
click at [1142, 167] on div "Add Column" at bounding box center [730, 342] width 1309 height 383
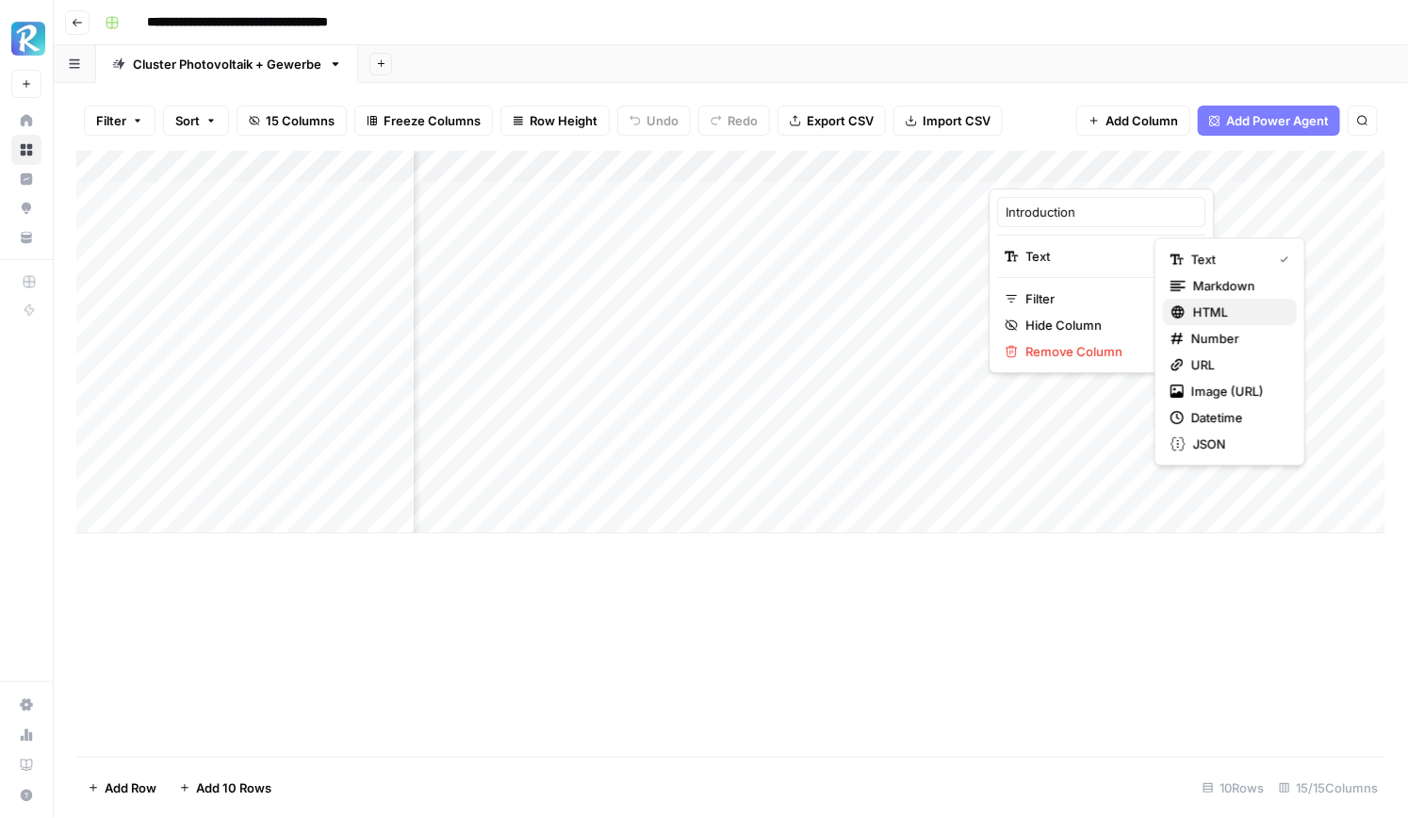
click at [1225, 318] on span "HTML" at bounding box center [1237, 311] width 89 height 19
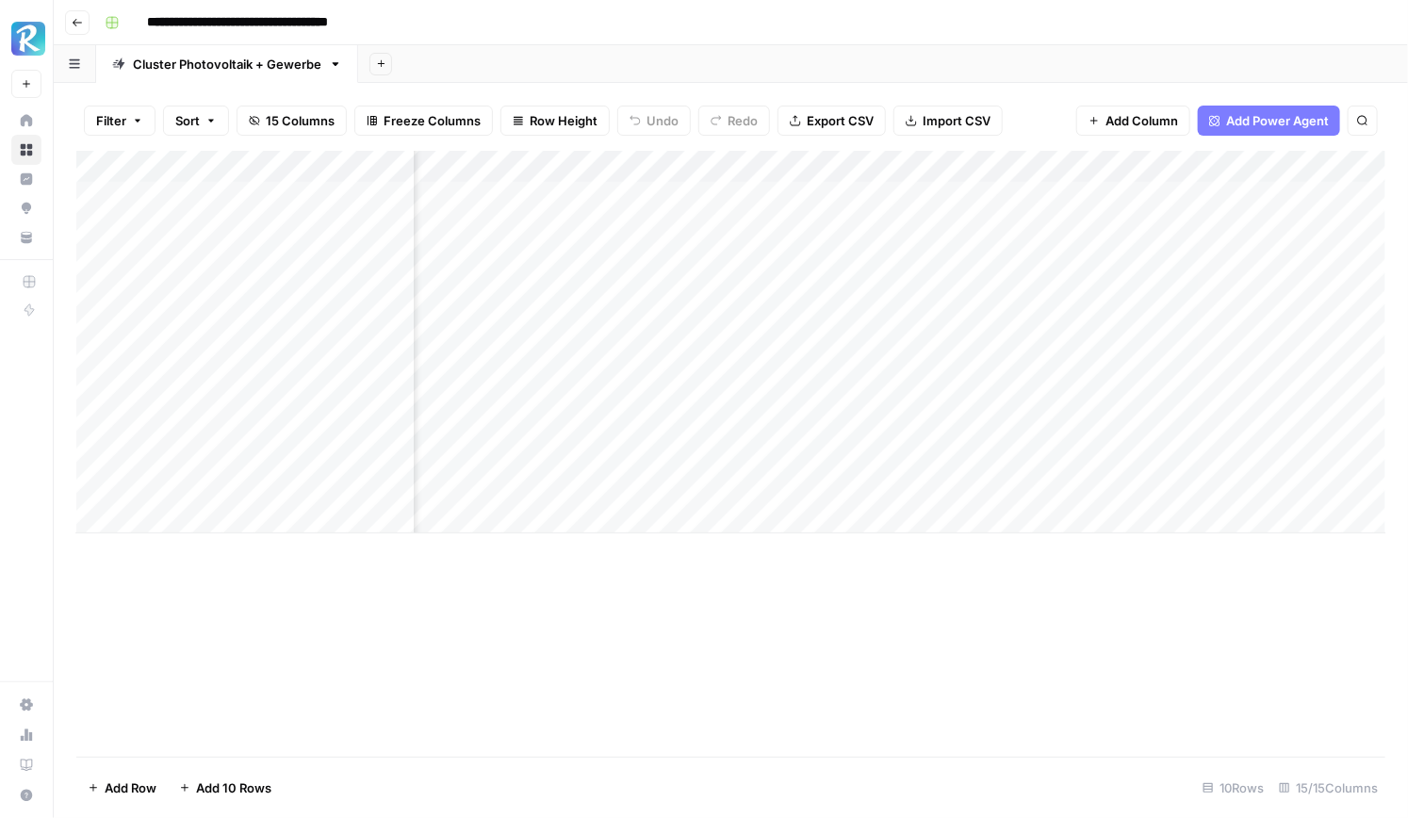
scroll to position [0, 1005]
click at [790, 194] on div "Add Column" at bounding box center [730, 342] width 1309 height 383
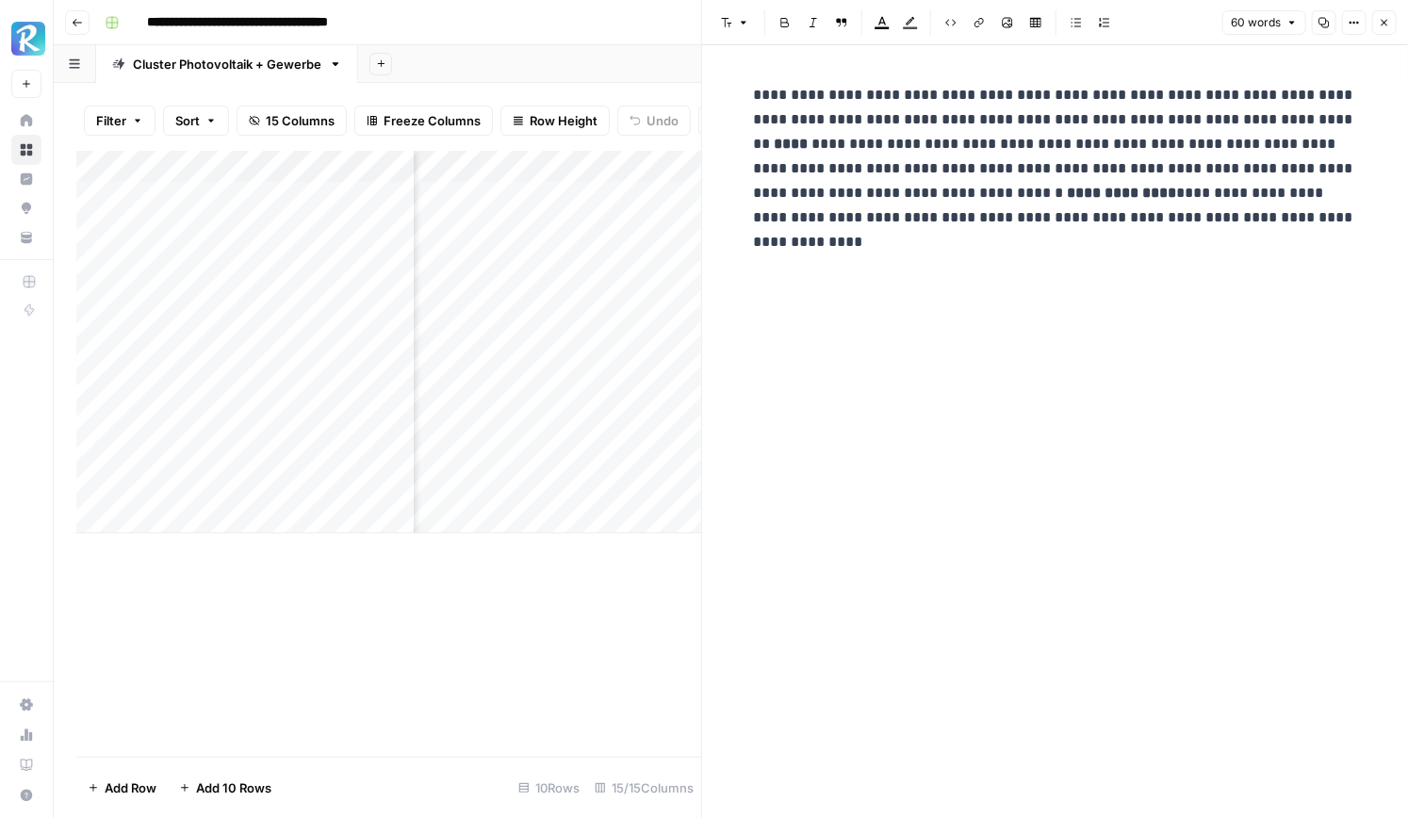
click at [1384, 28] on button "Close" at bounding box center [1384, 22] width 24 height 24
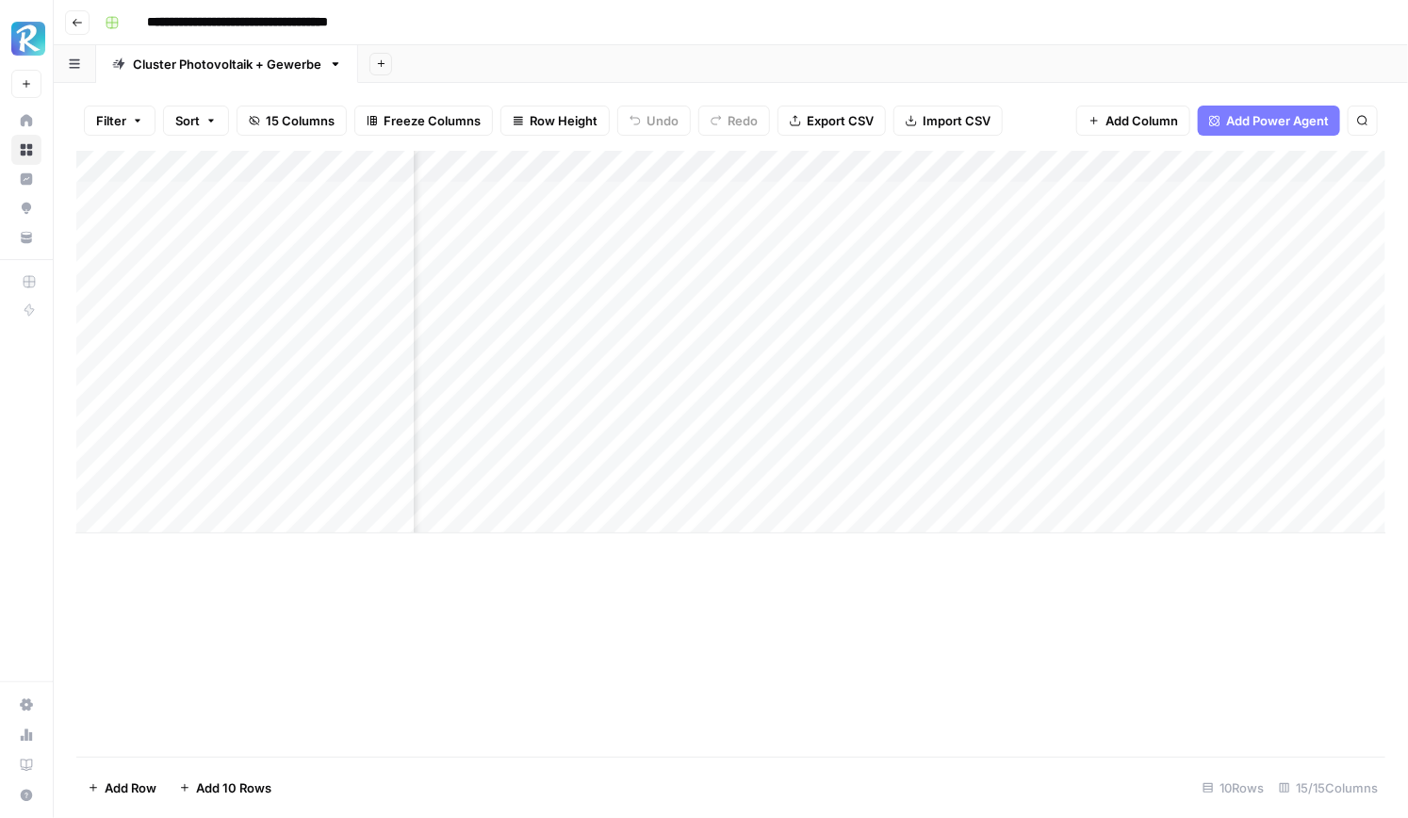
scroll to position [0, 1101]
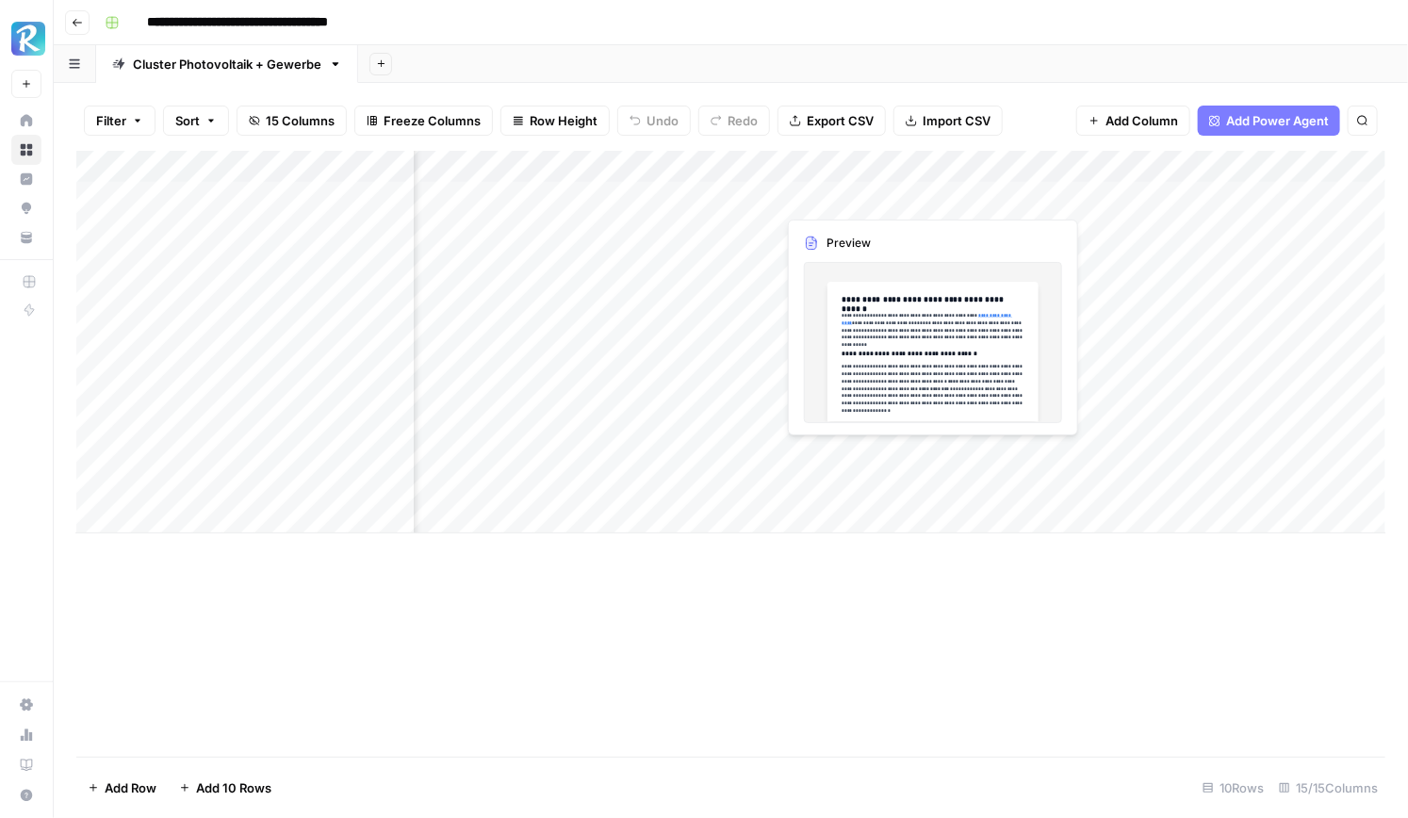
click at [859, 188] on div "Add Column" at bounding box center [730, 342] width 1309 height 383
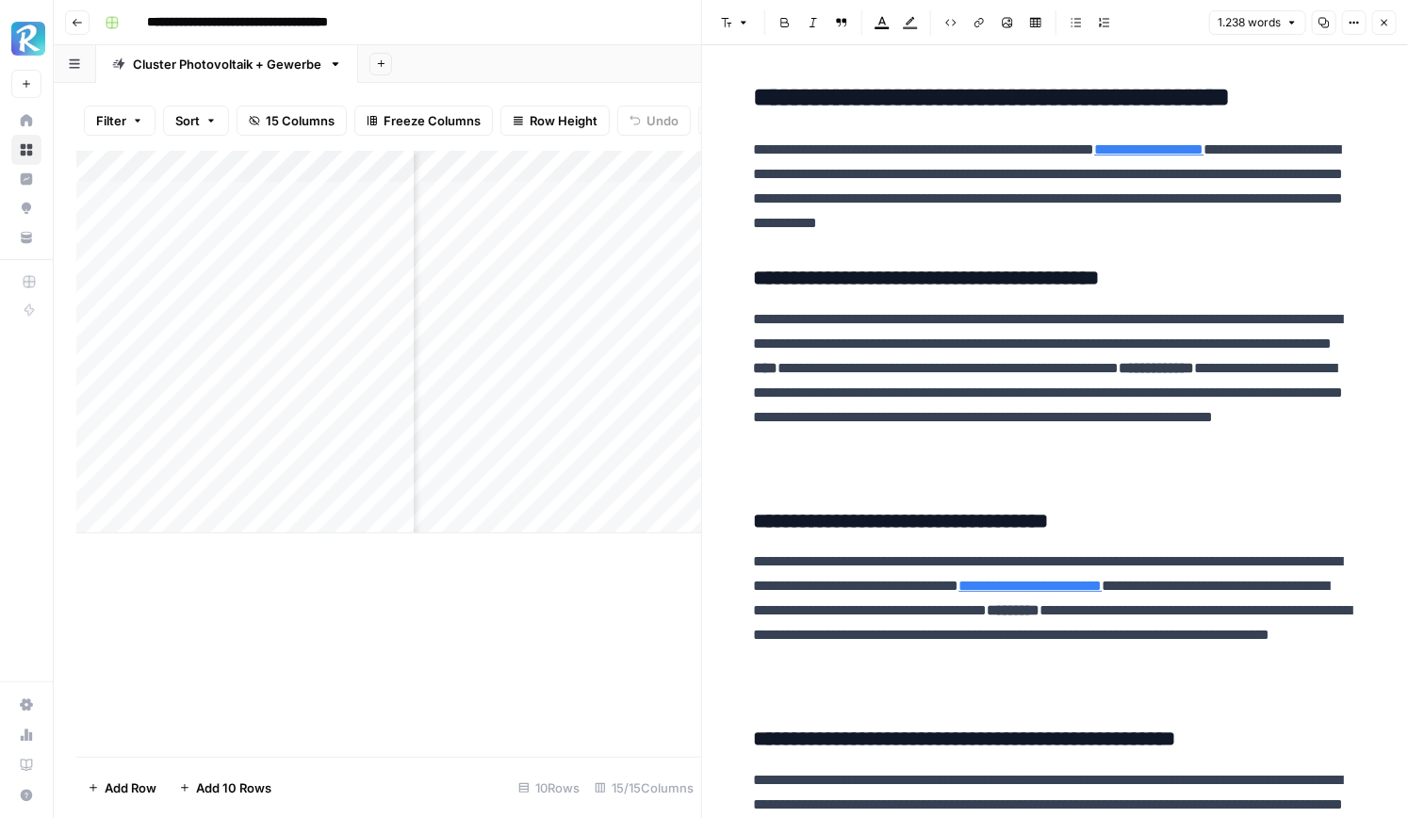
click at [1204, 153] on link "**********" at bounding box center [1149, 149] width 109 height 14
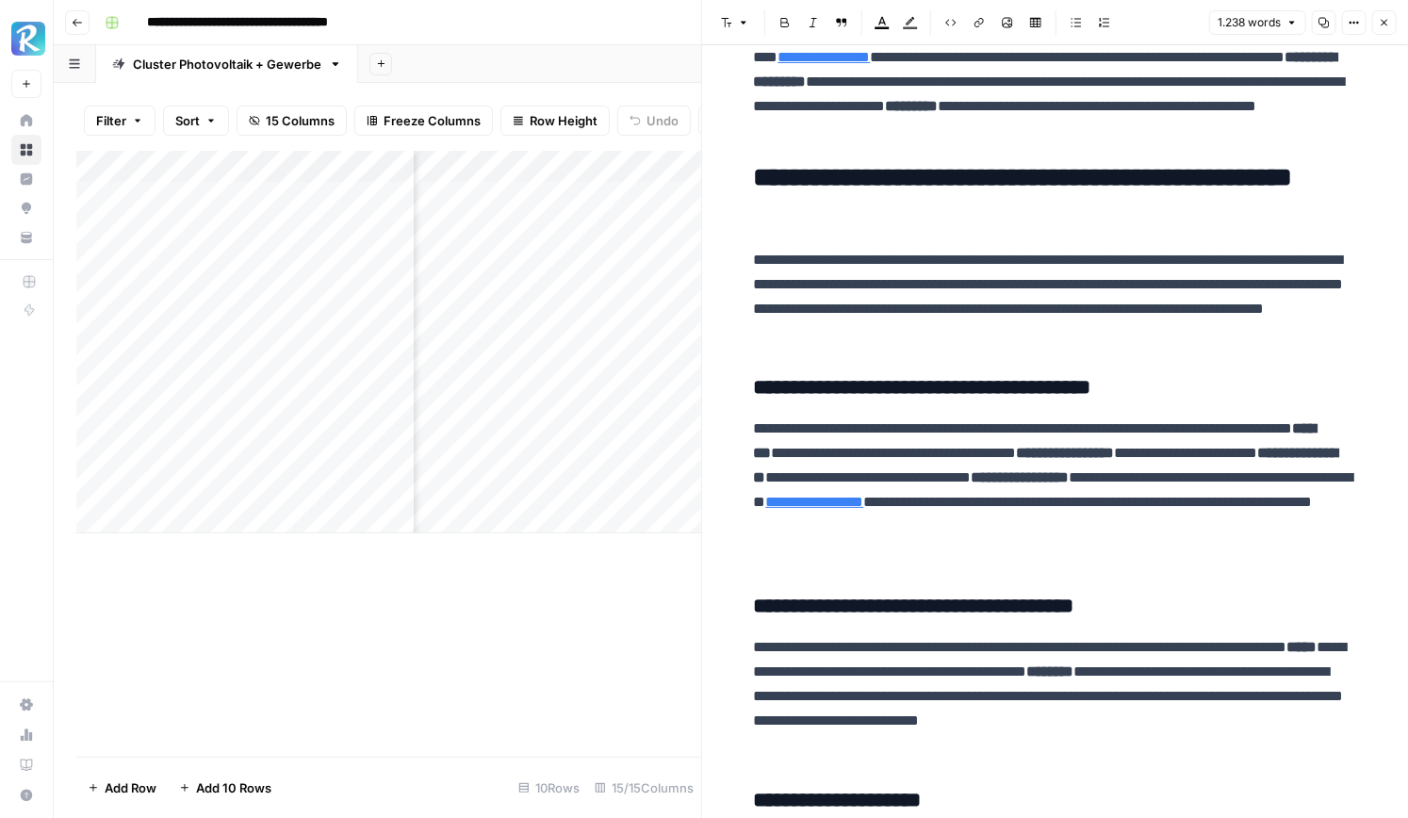
scroll to position [1984, 0]
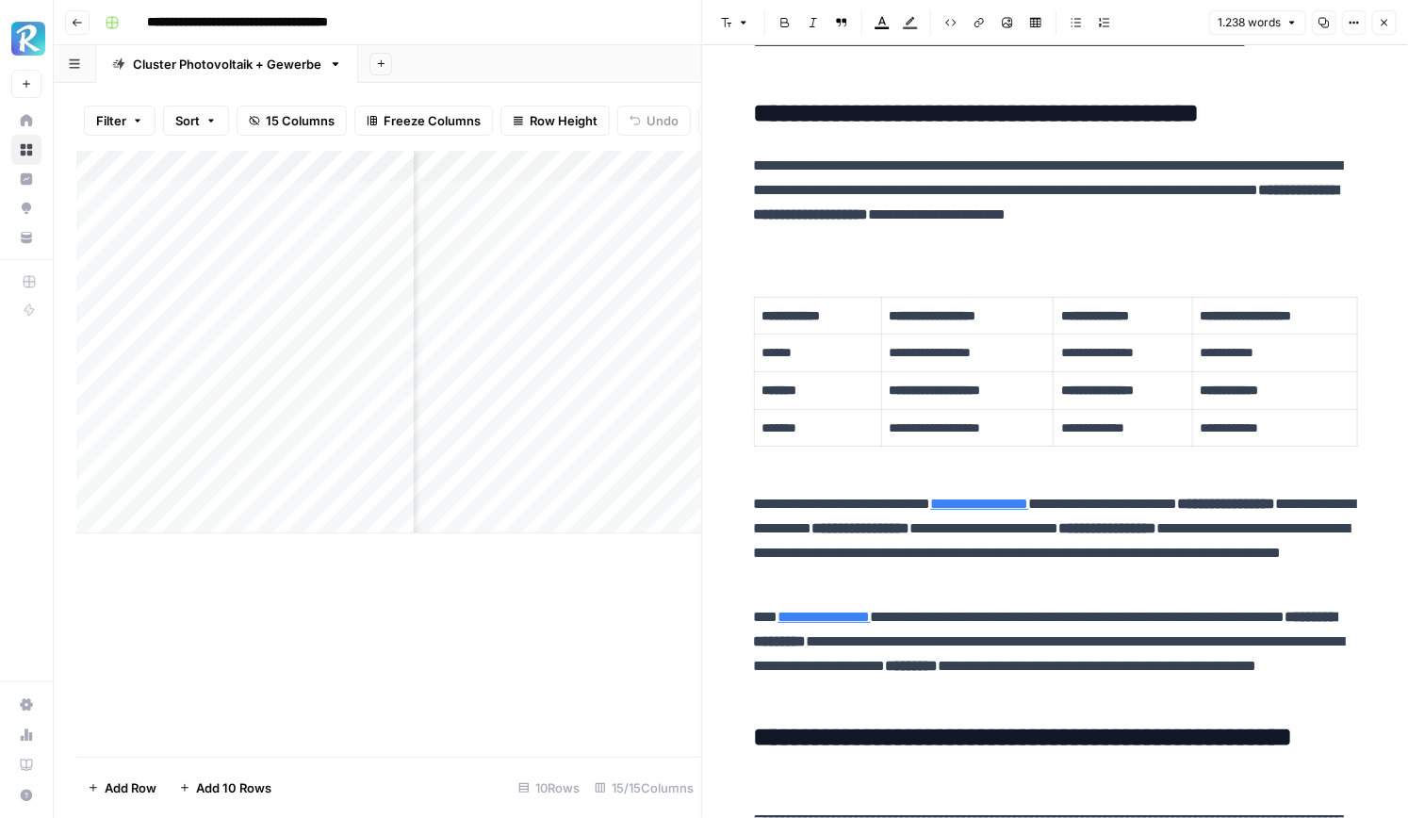
click at [1384, 28] on button "Close" at bounding box center [1384, 22] width 24 height 24
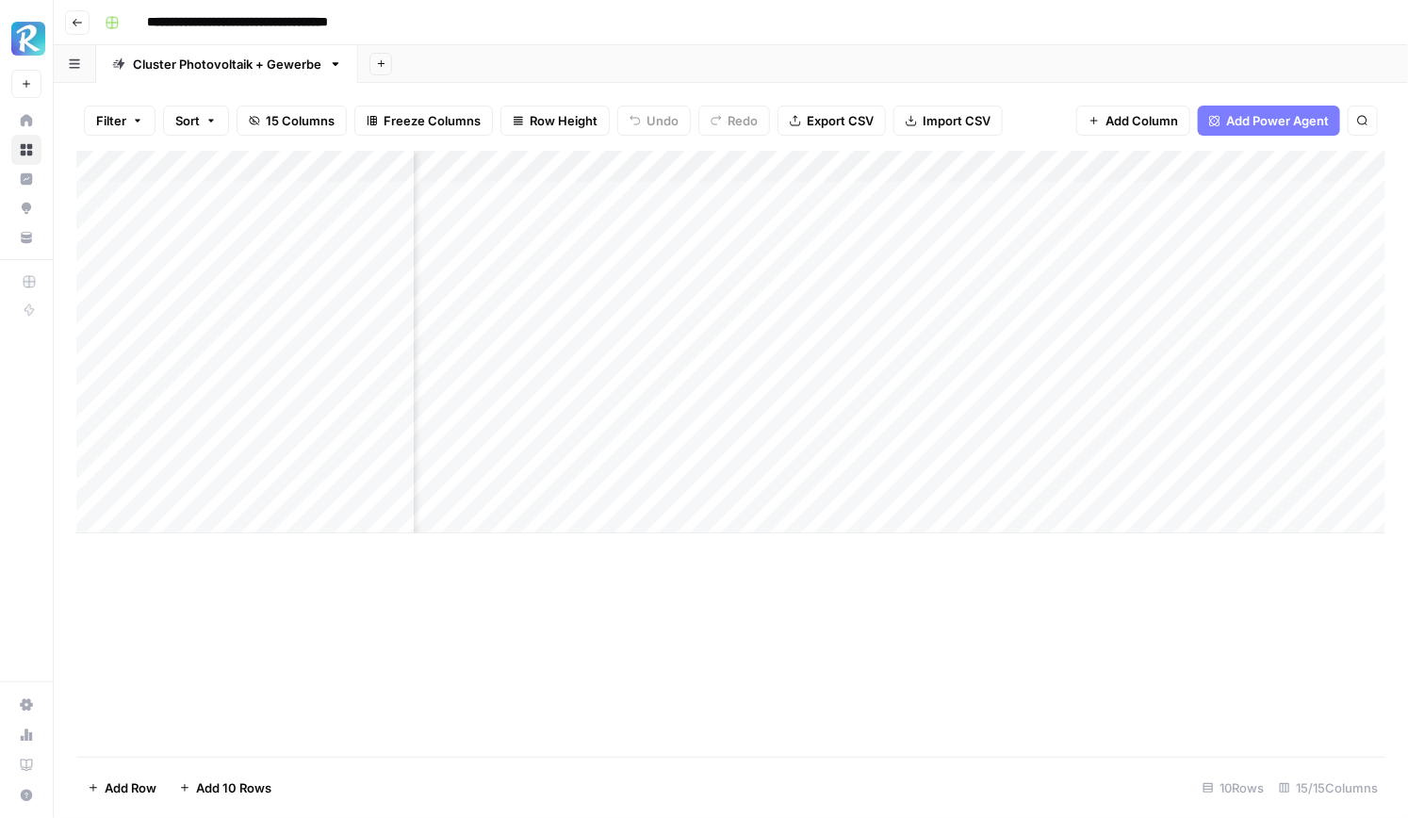
click at [1025, 203] on div "Add Column" at bounding box center [730, 342] width 1309 height 383
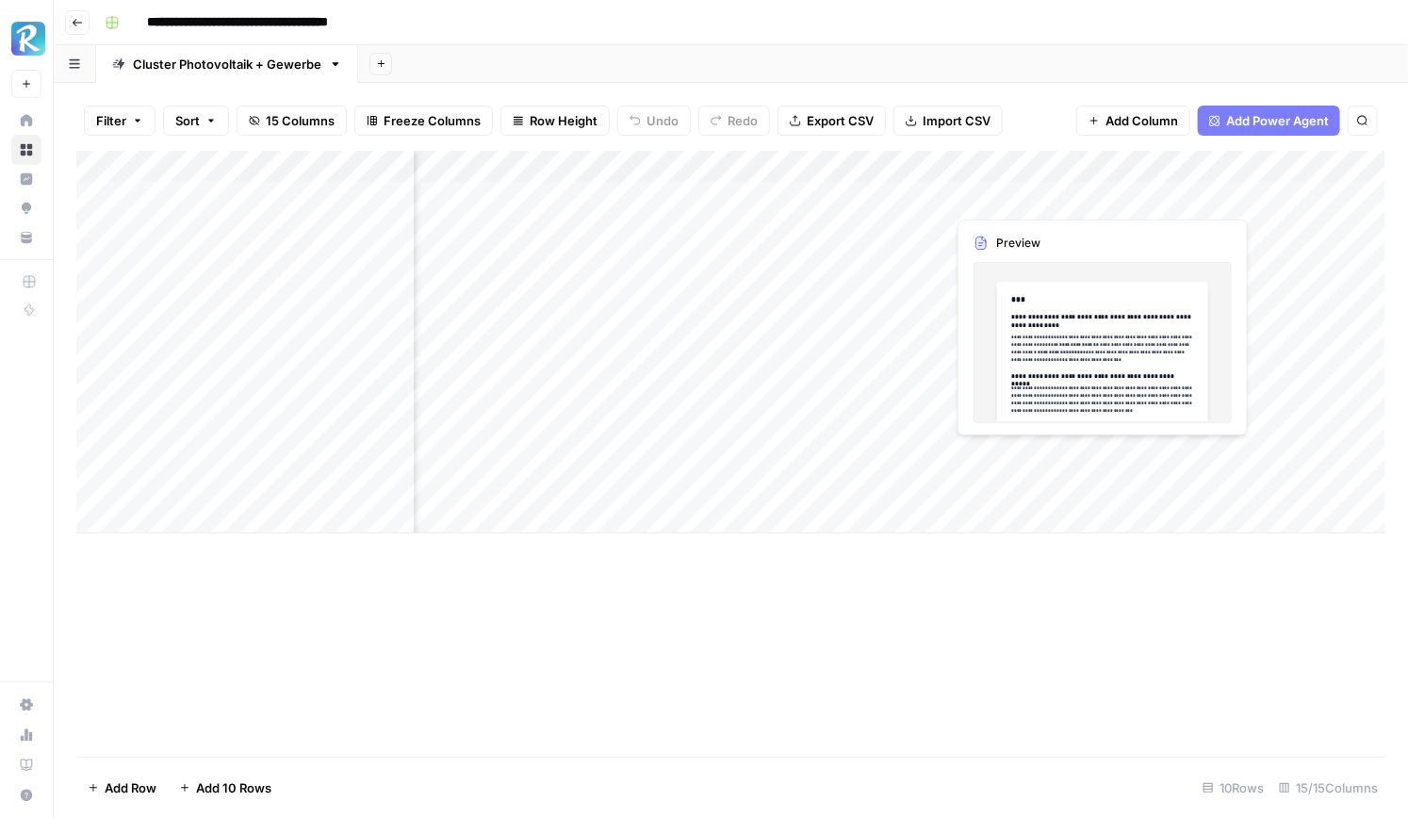
click at [1025, 203] on div "Add Column" at bounding box center [730, 342] width 1309 height 383
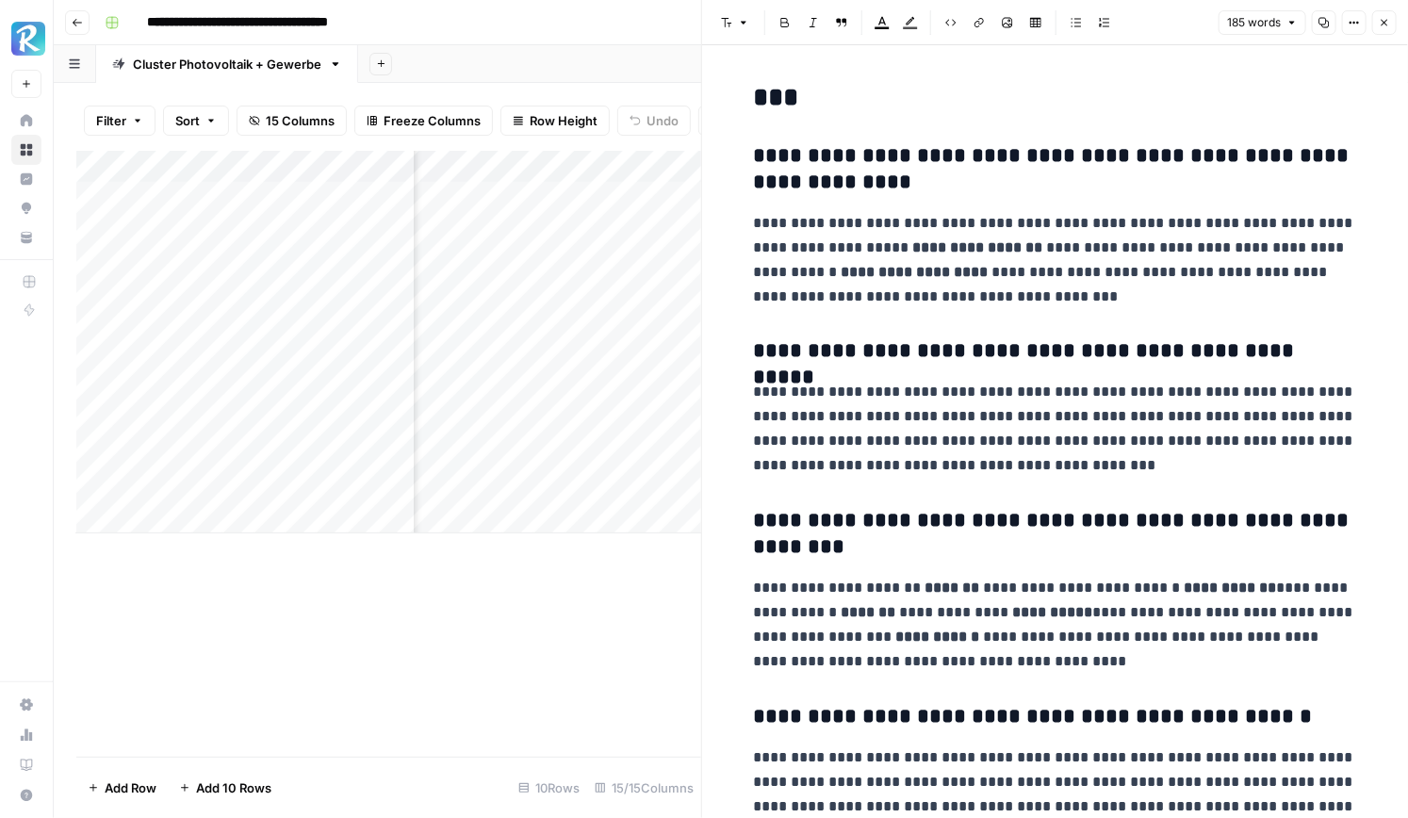
scroll to position [93, 0]
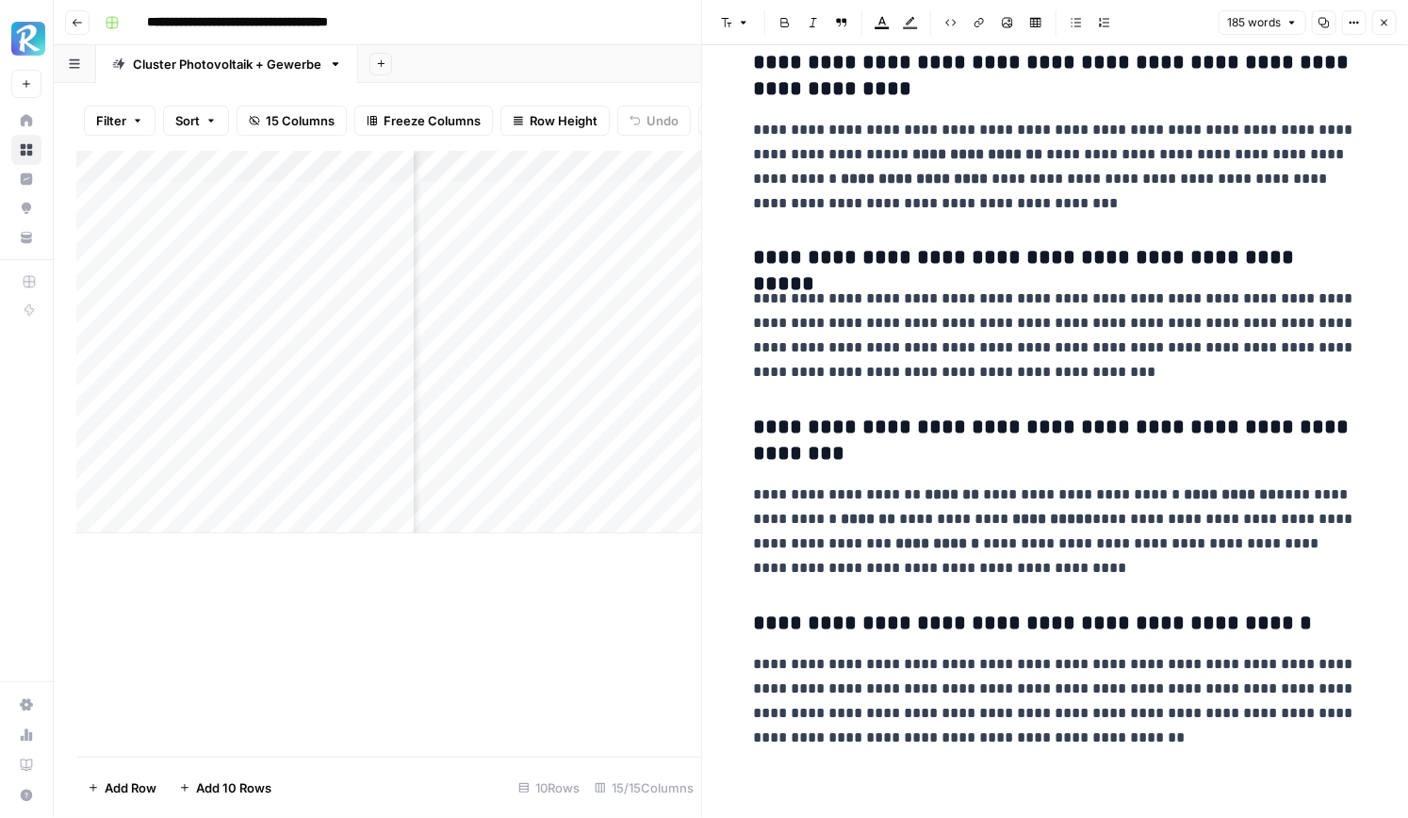
click at [1384, 28] on button "Close" at bounding box center [1384, 22] width 24 height 24
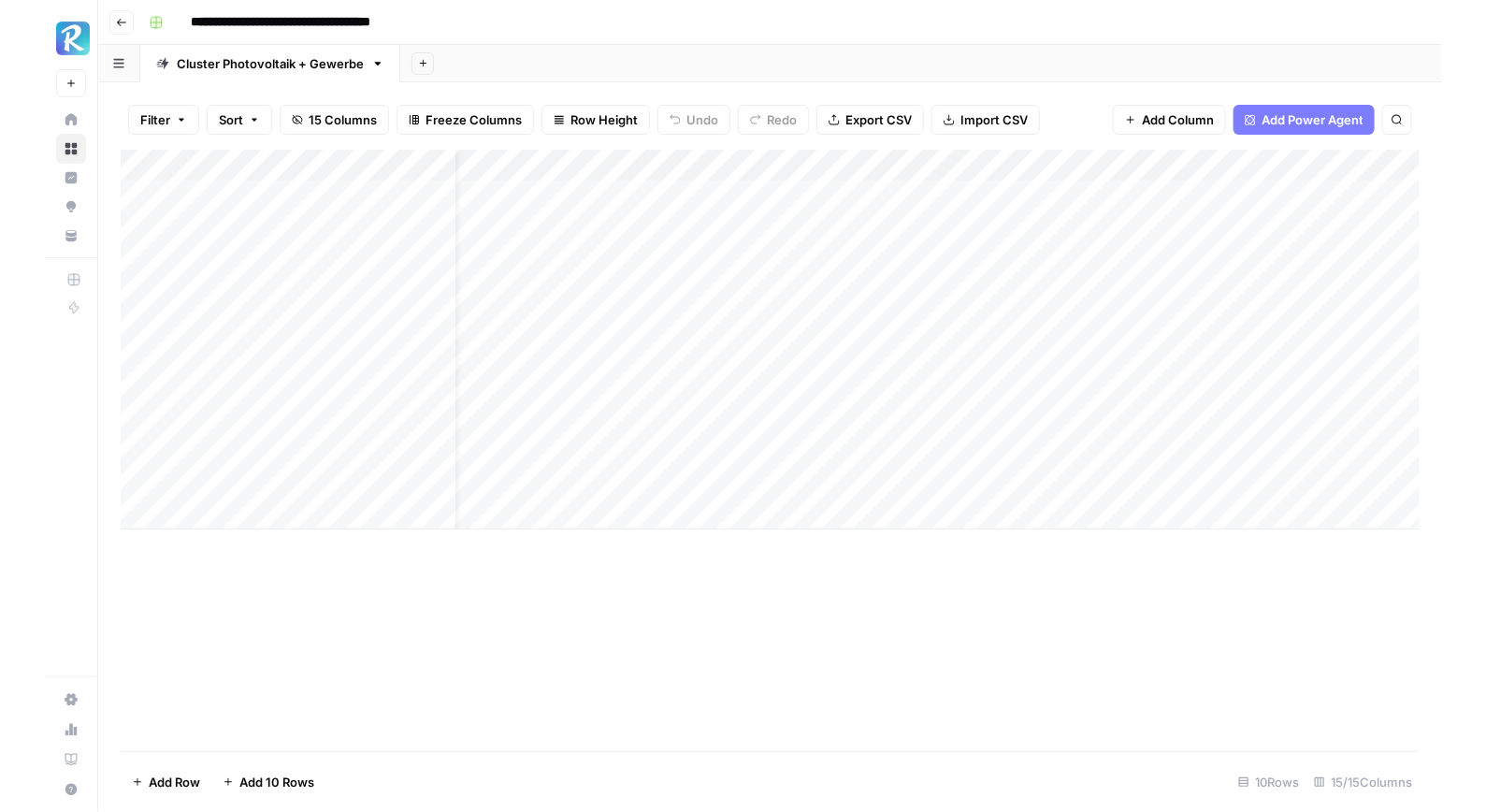
scroll to position [0, 1637]
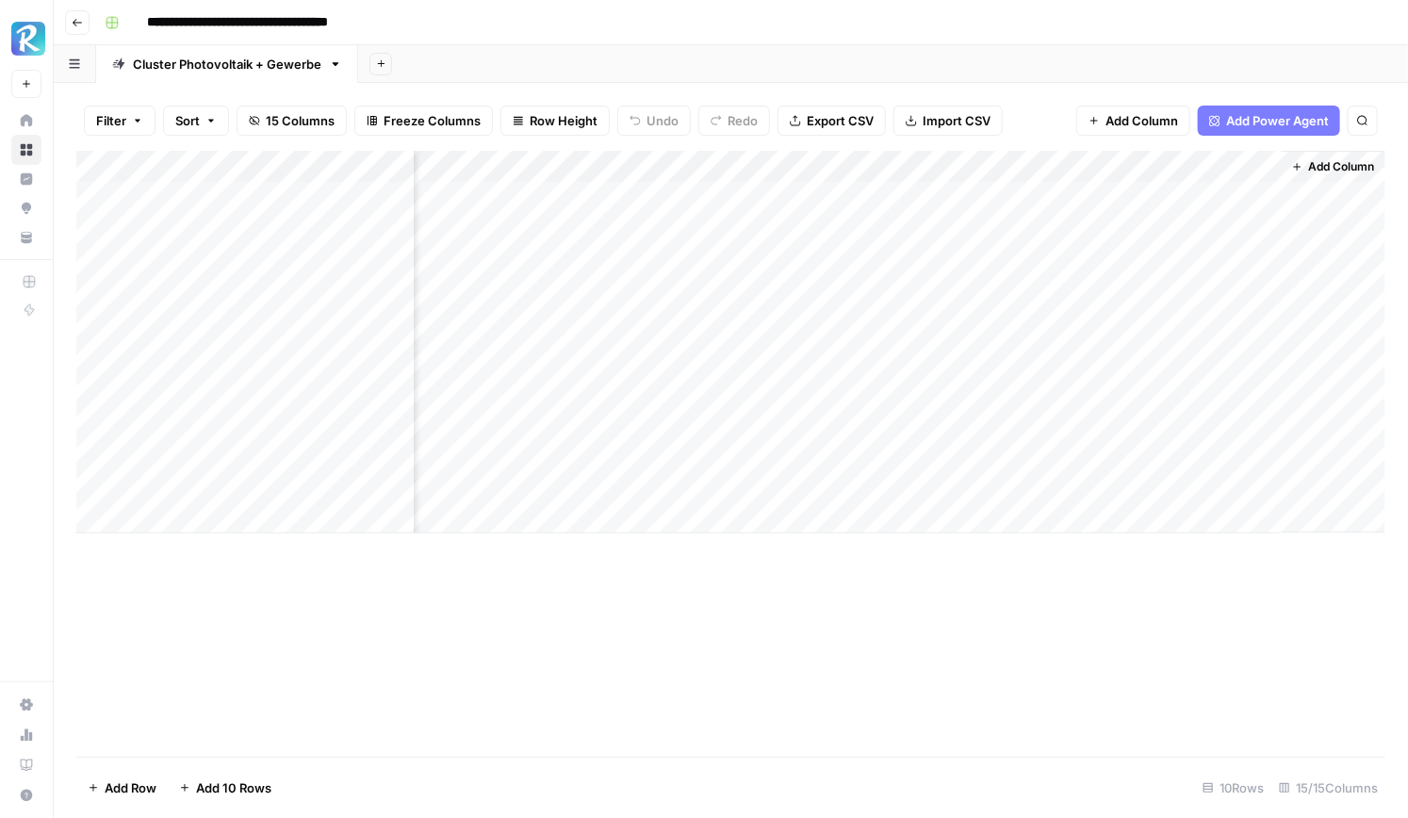
click at [1328, 165] on span "Add Column" at bounding box center [1342, 166] width 66 height 17
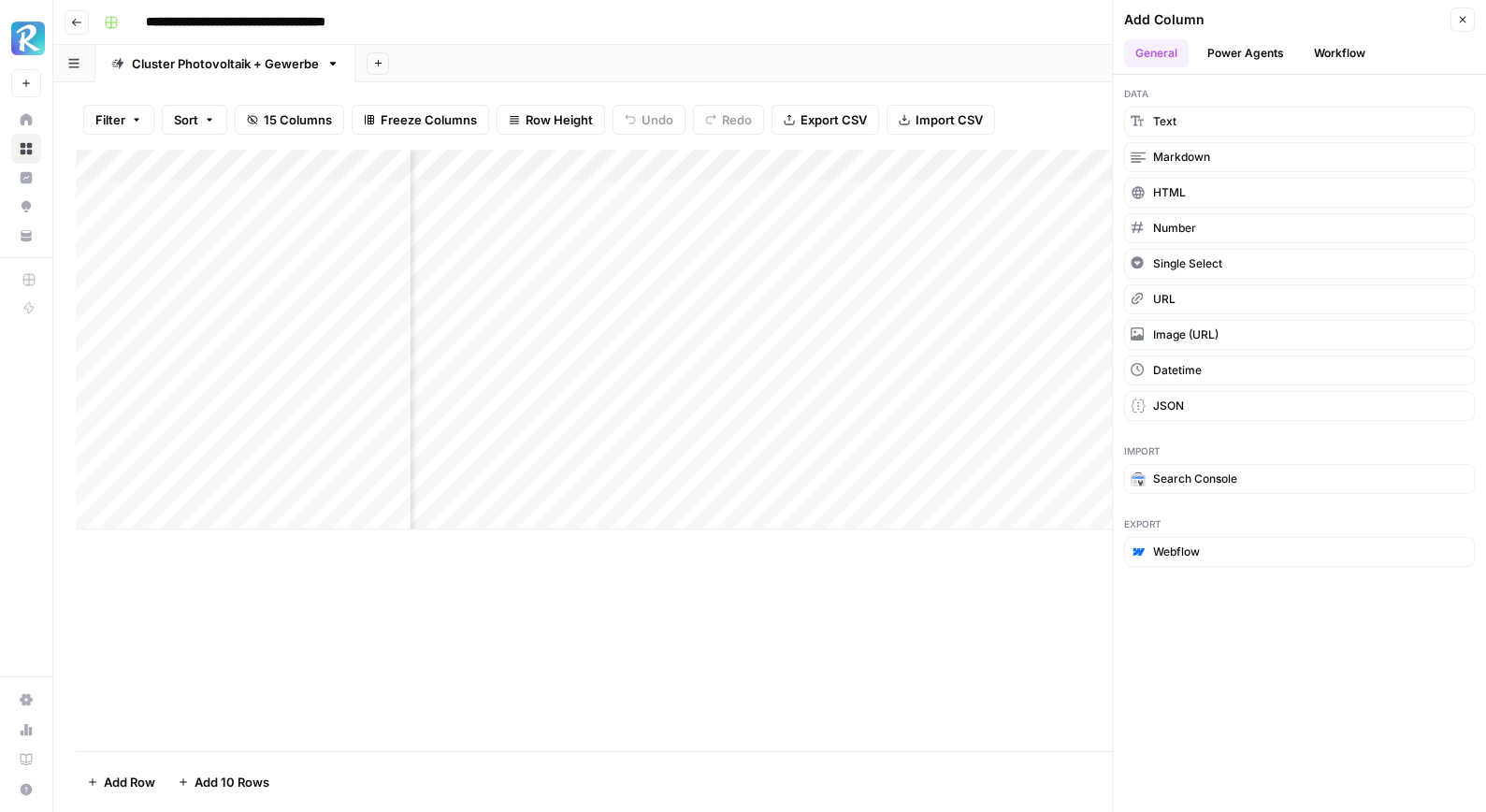
click at [1397, 22] on icon "button" at bounding box center [1462, 19] width 11 height 11
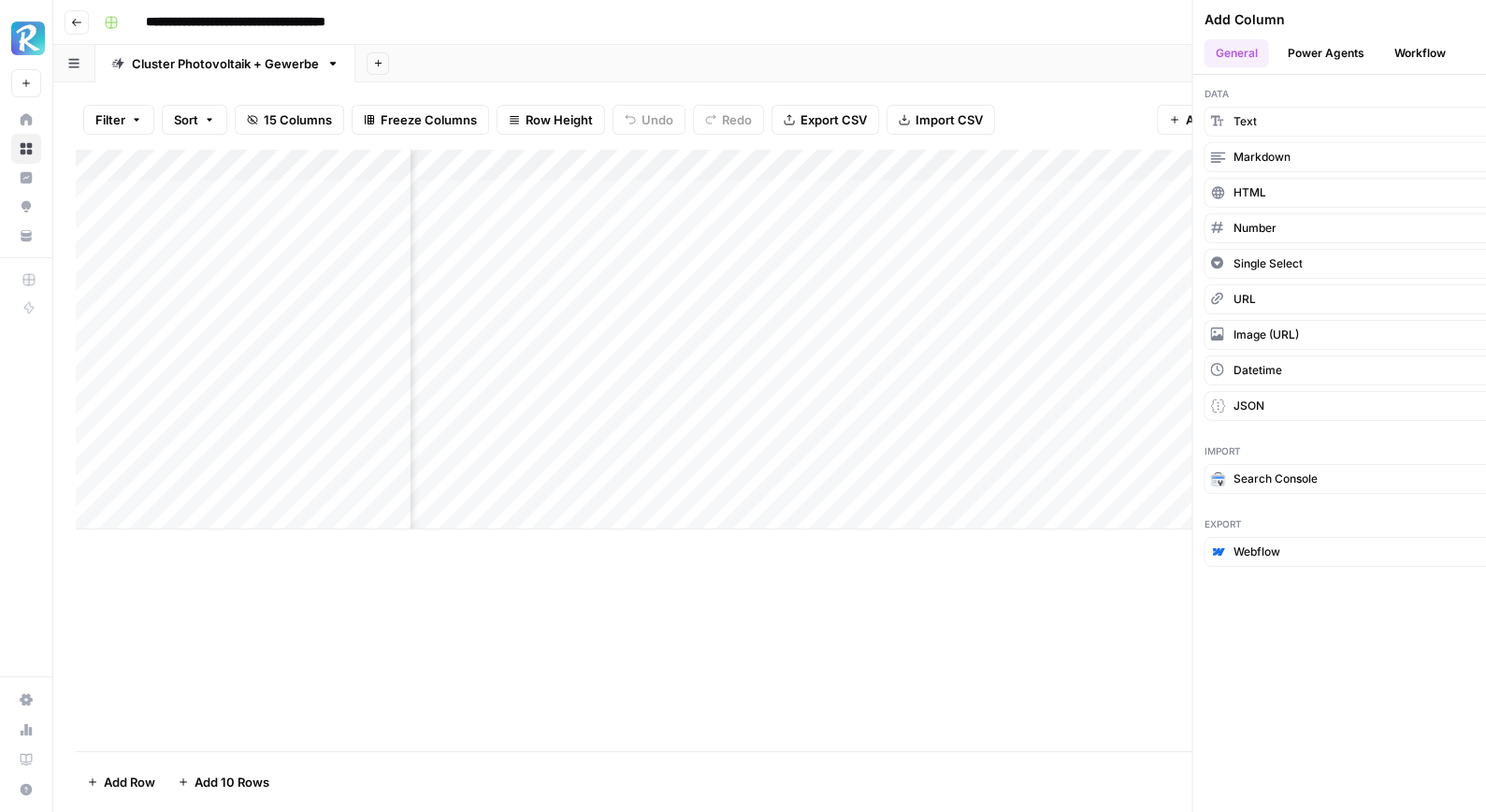
scroll to position [0, 1549]
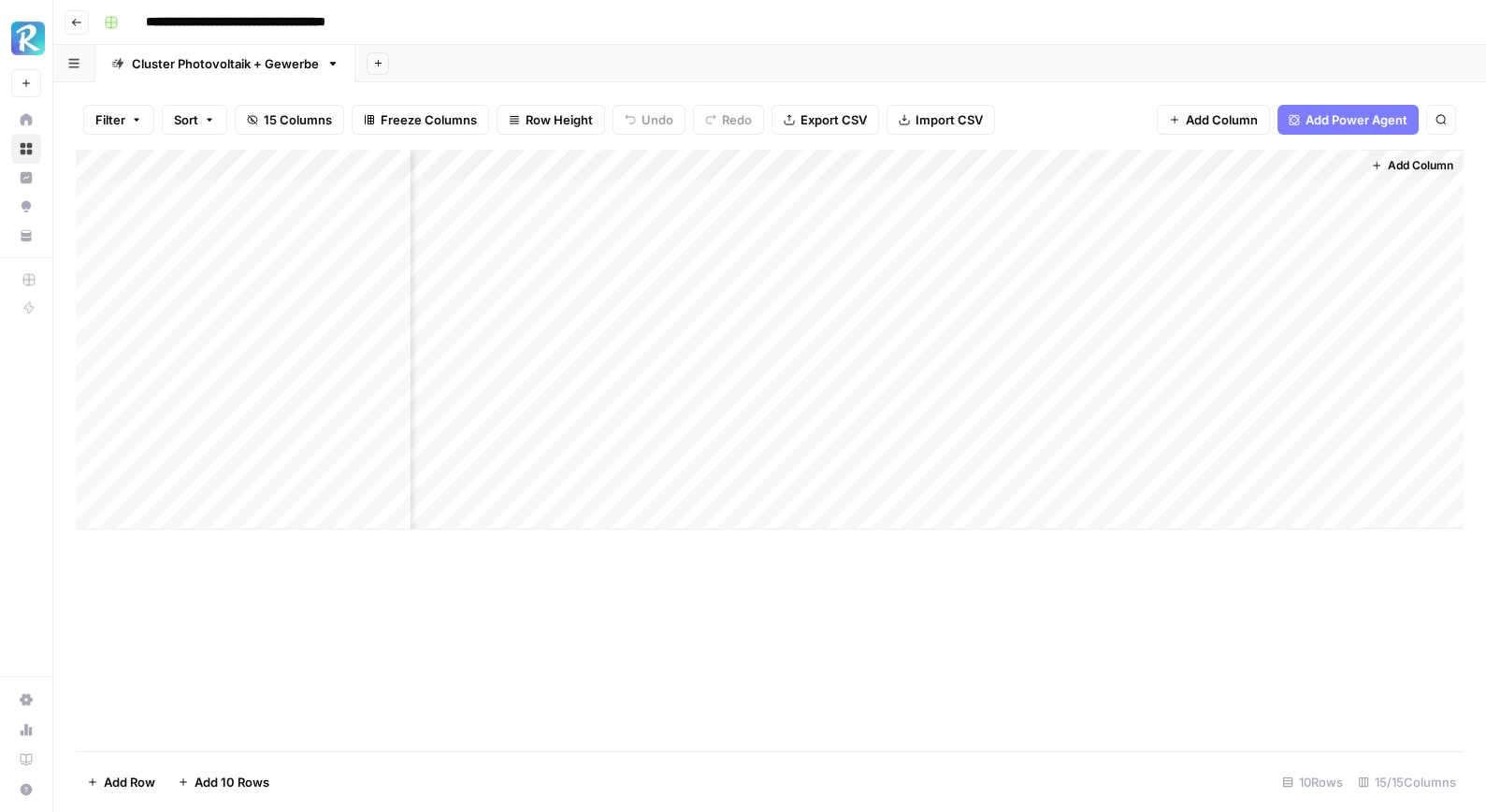
click at [1397, 166] on span "Add Column" at bounding box center [1420, 165] width 66 height 17
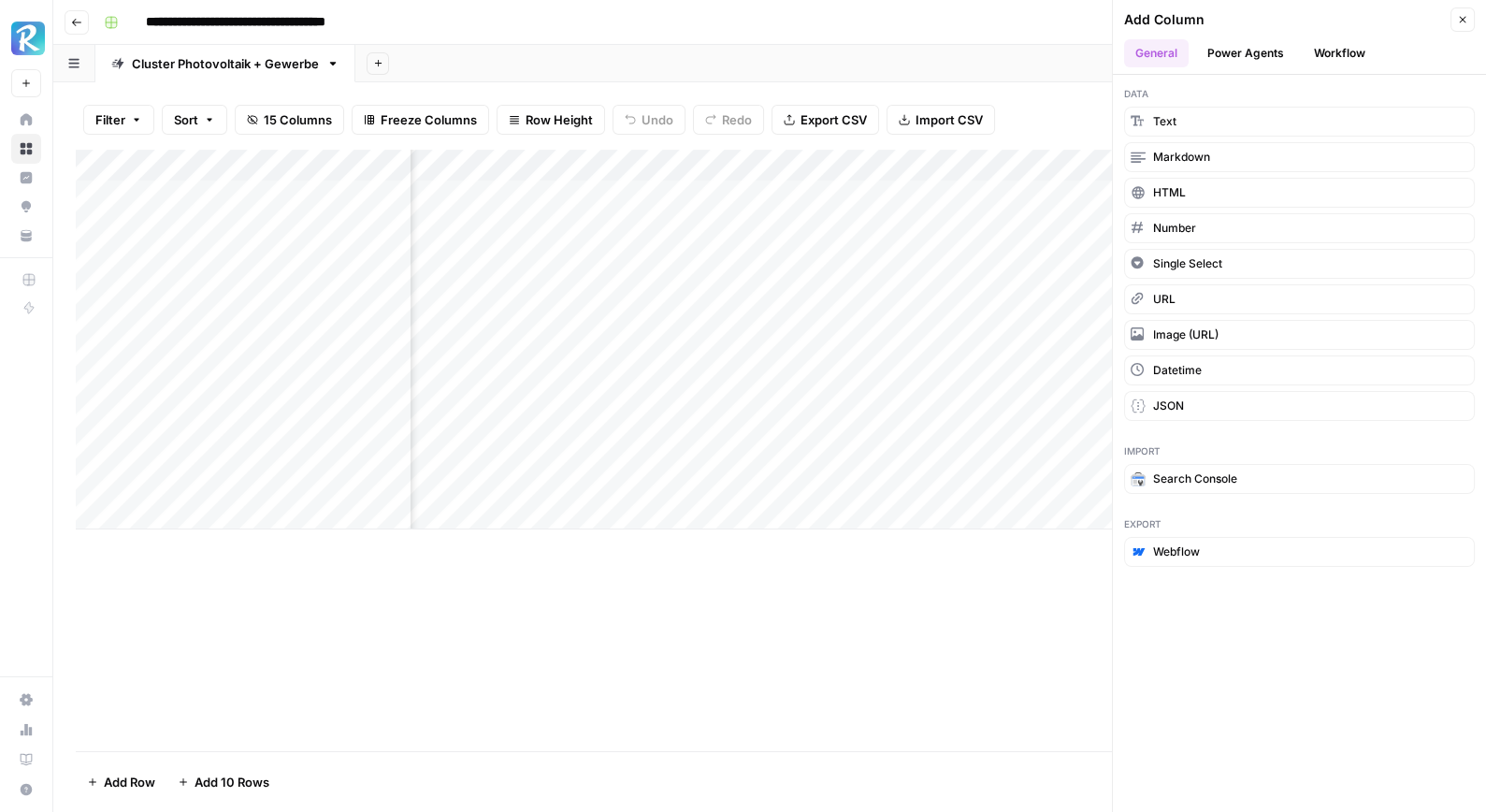
click at [906, 609] on div "Add Column" at bounding box center [769, 451] width 1388 height 602
click at [1397, 27] on button "Close" at bounding box center [1462, 20] width 24 height 24
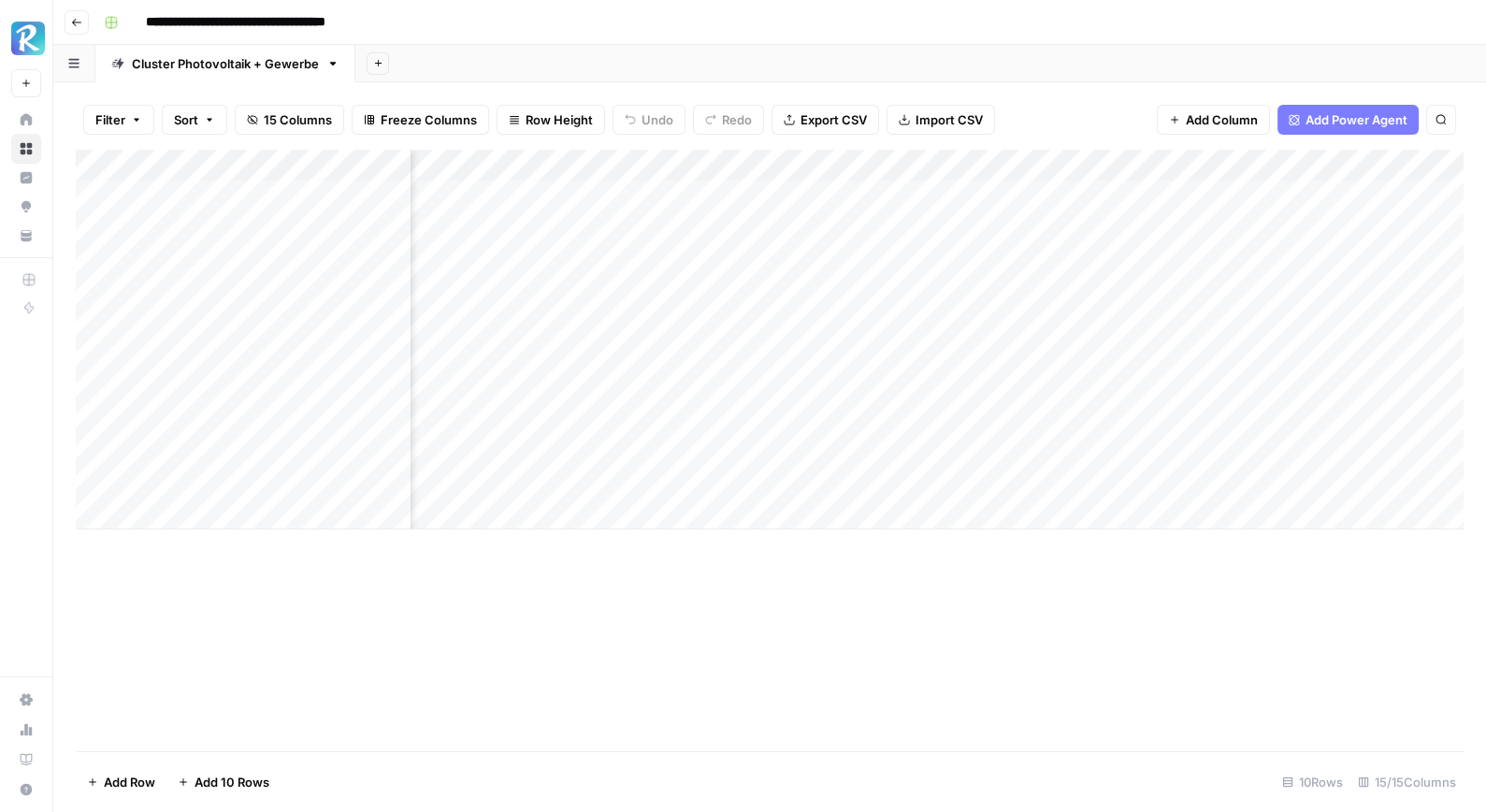
scroll to position [0, 0]
